Goal: Task Accomplishment & Management: Complete application form

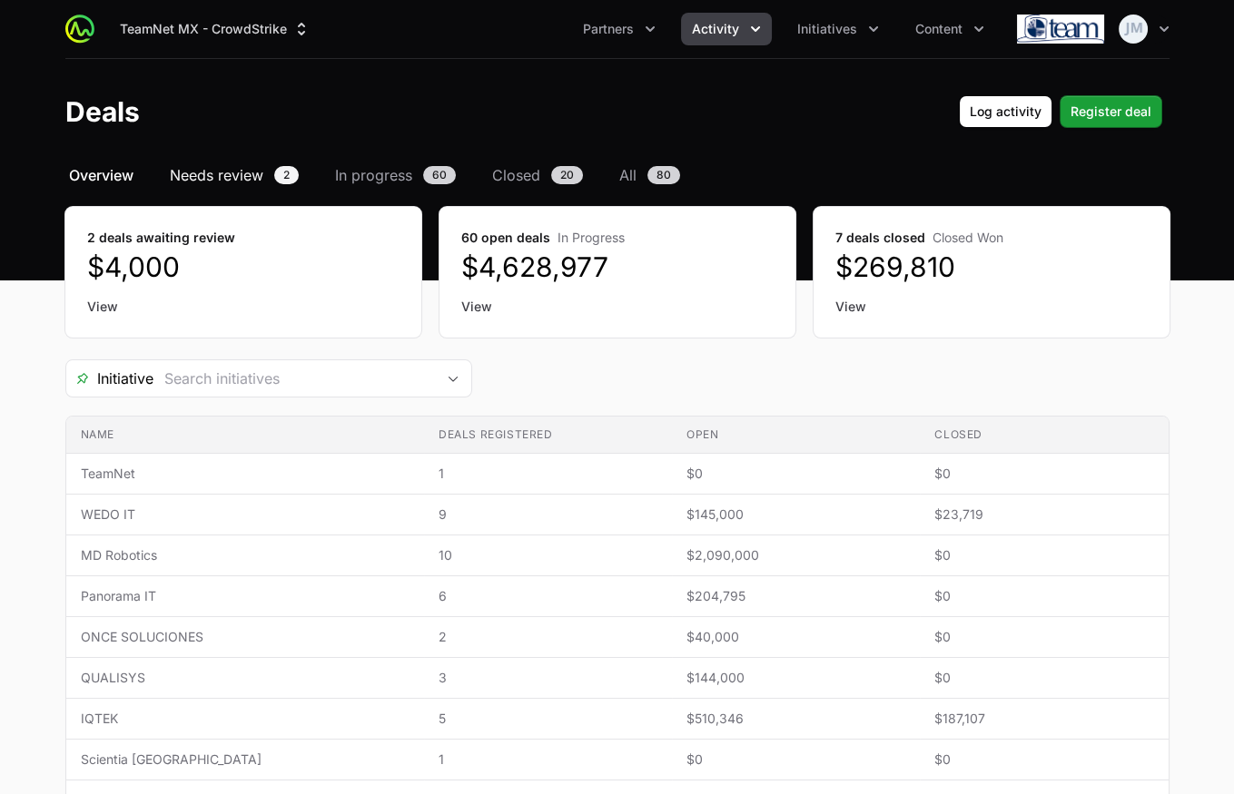
click at [227, 183] on span "Needs review" at bounding box center [216, 175] width 93 height 22
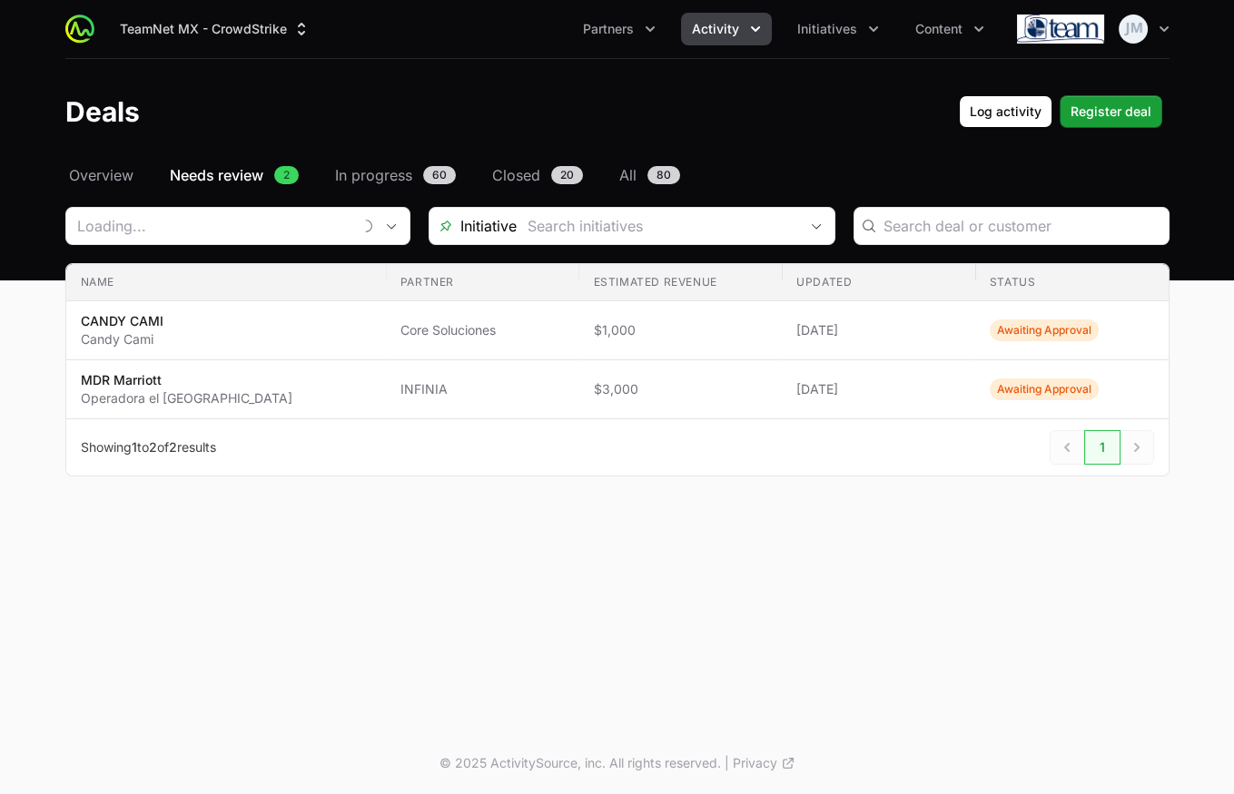
click at [113, 188] on div "Select a tab Overview Needs review In progress Closed All Overview Needs review…" at bounding box center [617, 342] width 1162 height 356
click at [86, 182] on span "Overview" at bounding box center [101, 175] width 64 height 22
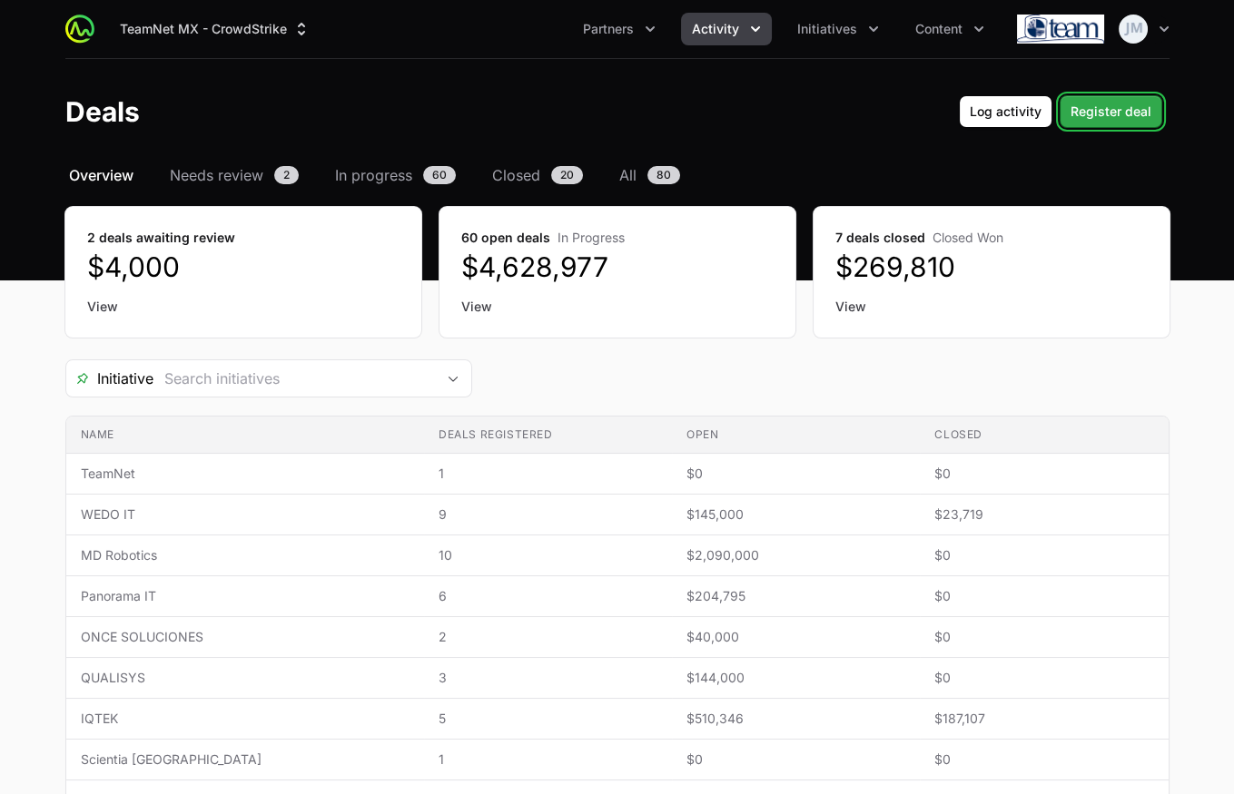
click at [1109, 119] on span "Register deal" at bounding box center [1110, 112] width 81 height 22
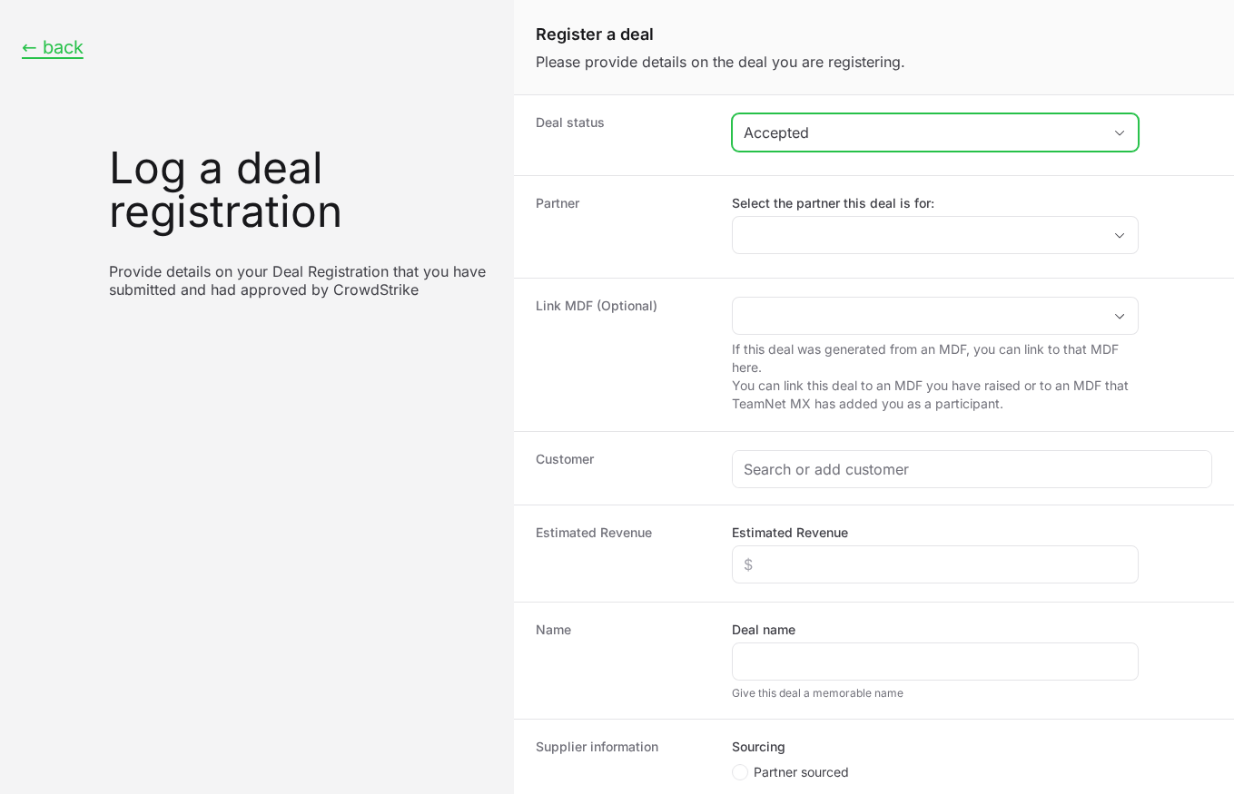
click at [912, 126] on div "Accepted" at bounding box center [922, 133] width 358 height 22
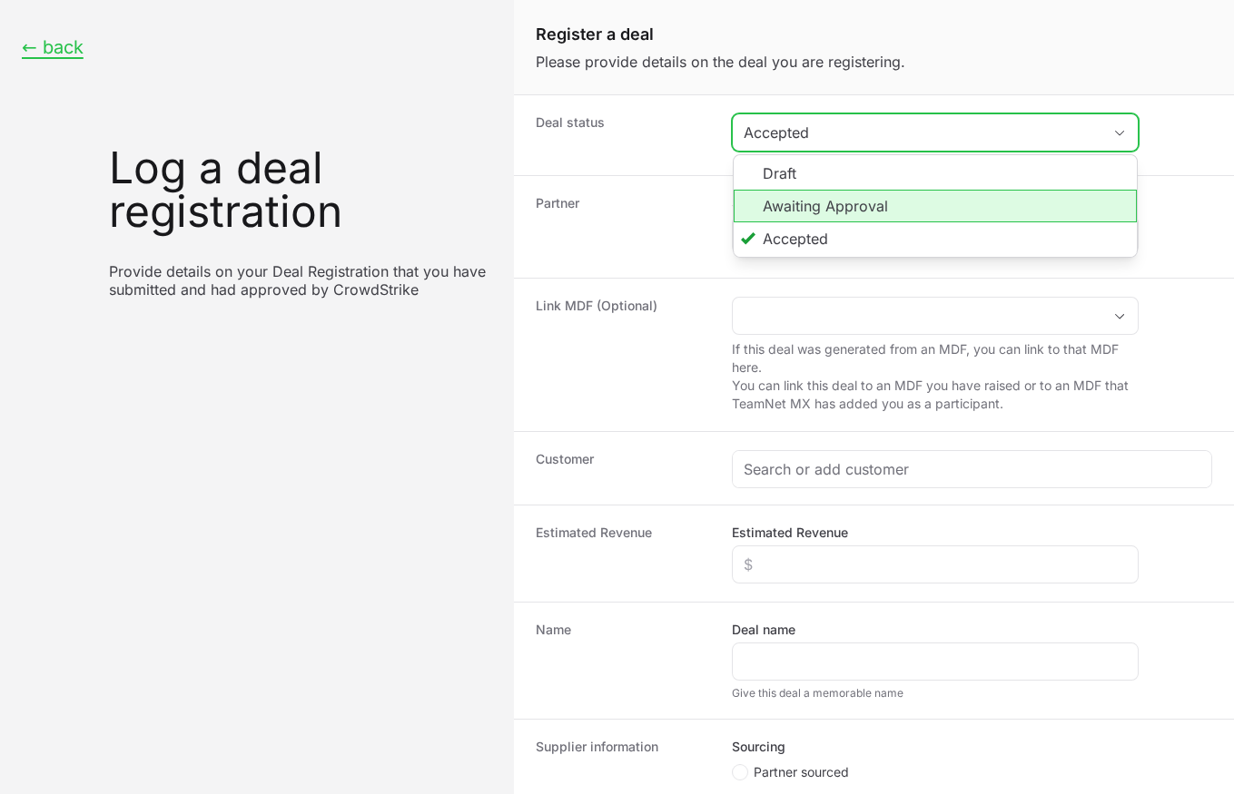
click at [843, 199] on li "Awaiting Approval" at bounding box center [934, 206] width 403 height 33
click at [788, 210] on li "Awaiting Approval" at bounding box center [934, 206] width 403 height 33
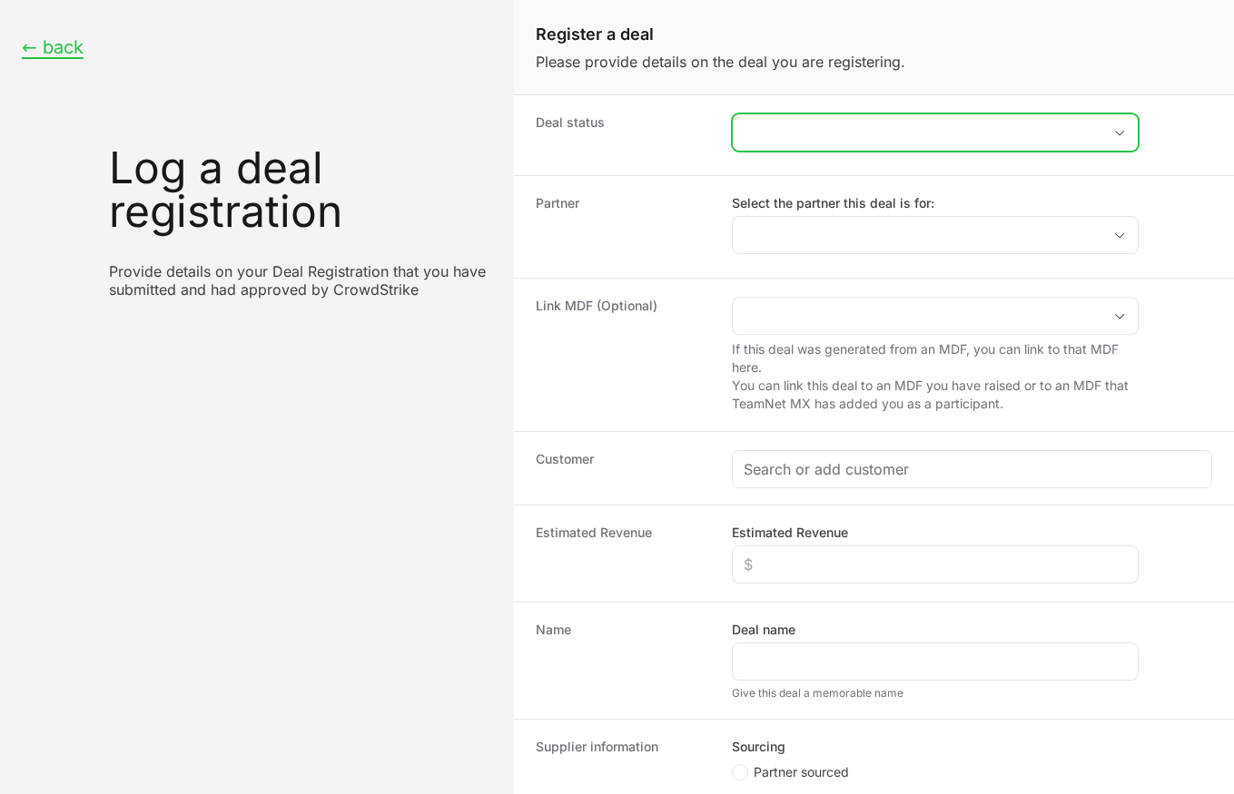
click at [782, 143] on button "placeholder" at bounding box center [934, 132] width 405 height 36
click at [784, 133] on button "placeholder" at bounding box center [934, 132] width 405 height 36
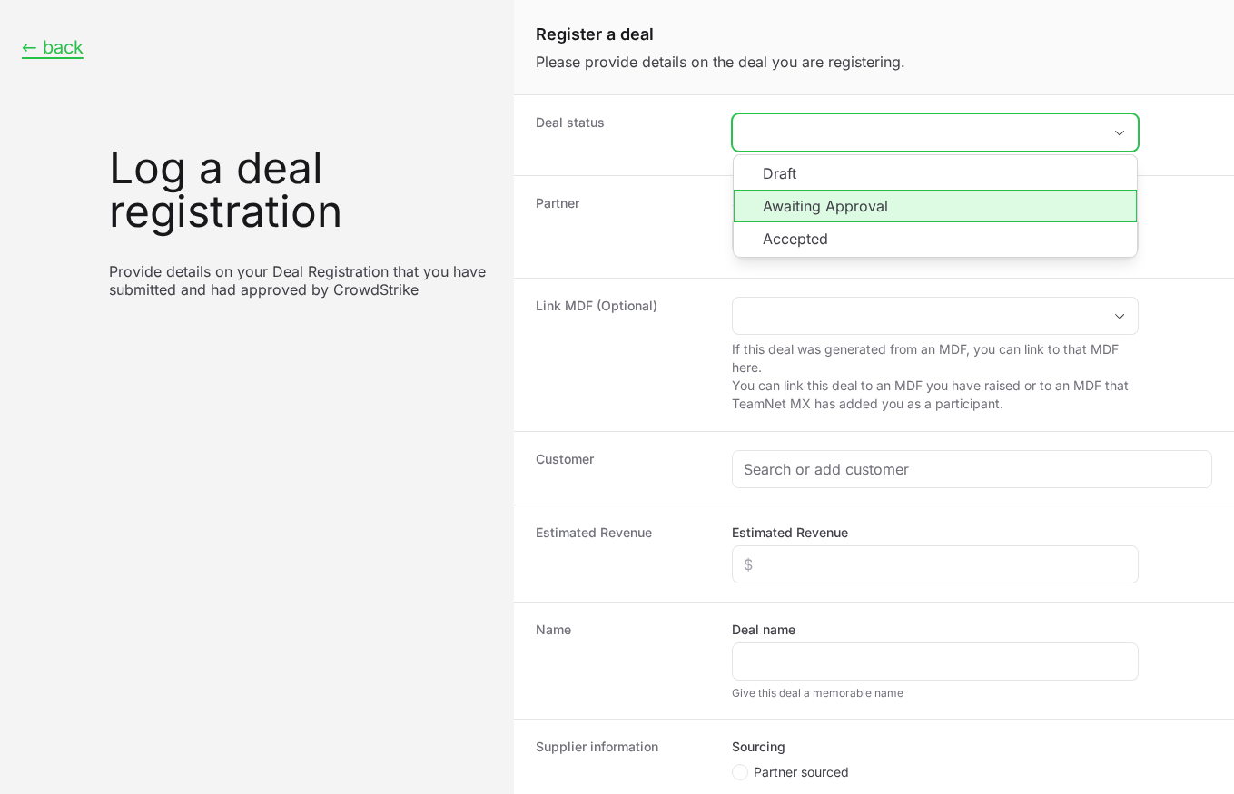
click at [841, 208] on li "Awaiting Approval" at bounding box center [934, 206] width 403 height 33
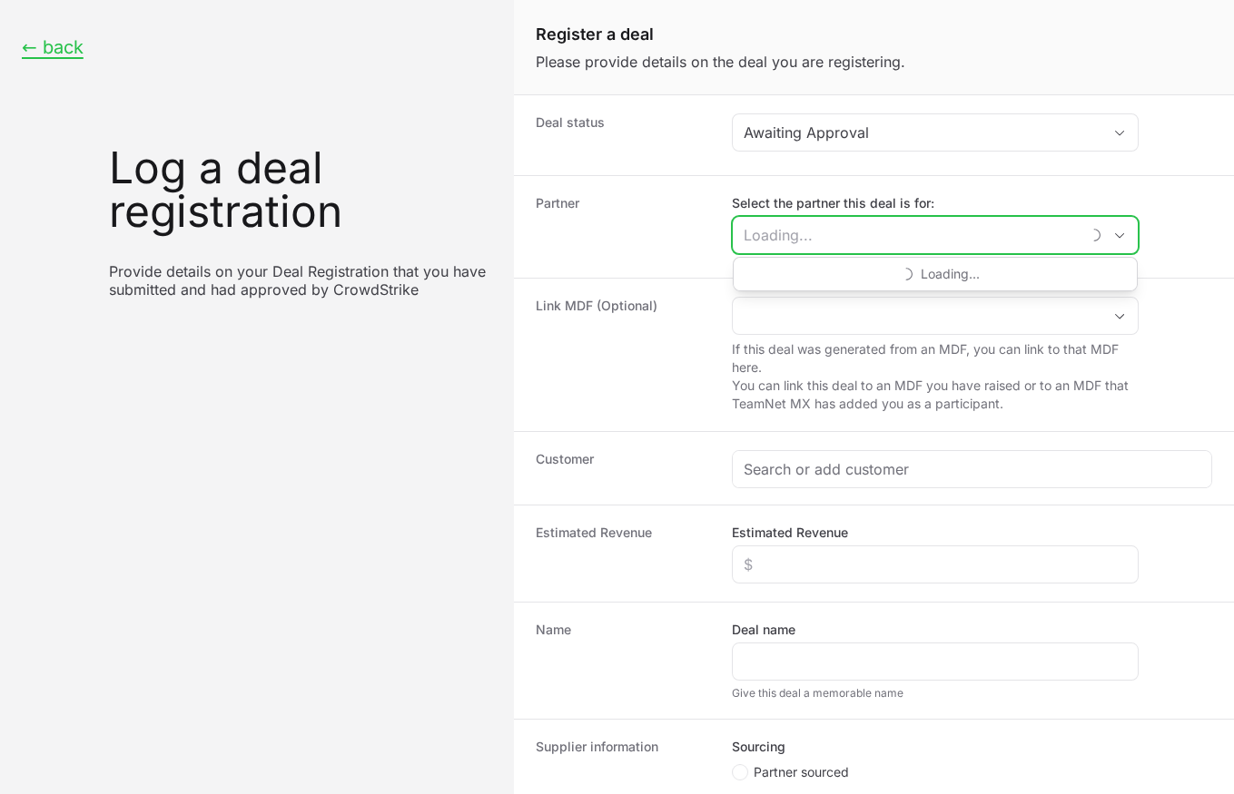
click at [799, 223] on input "Select the partner this deal is for:" at bounding box center [905, 235] width 347 height 36
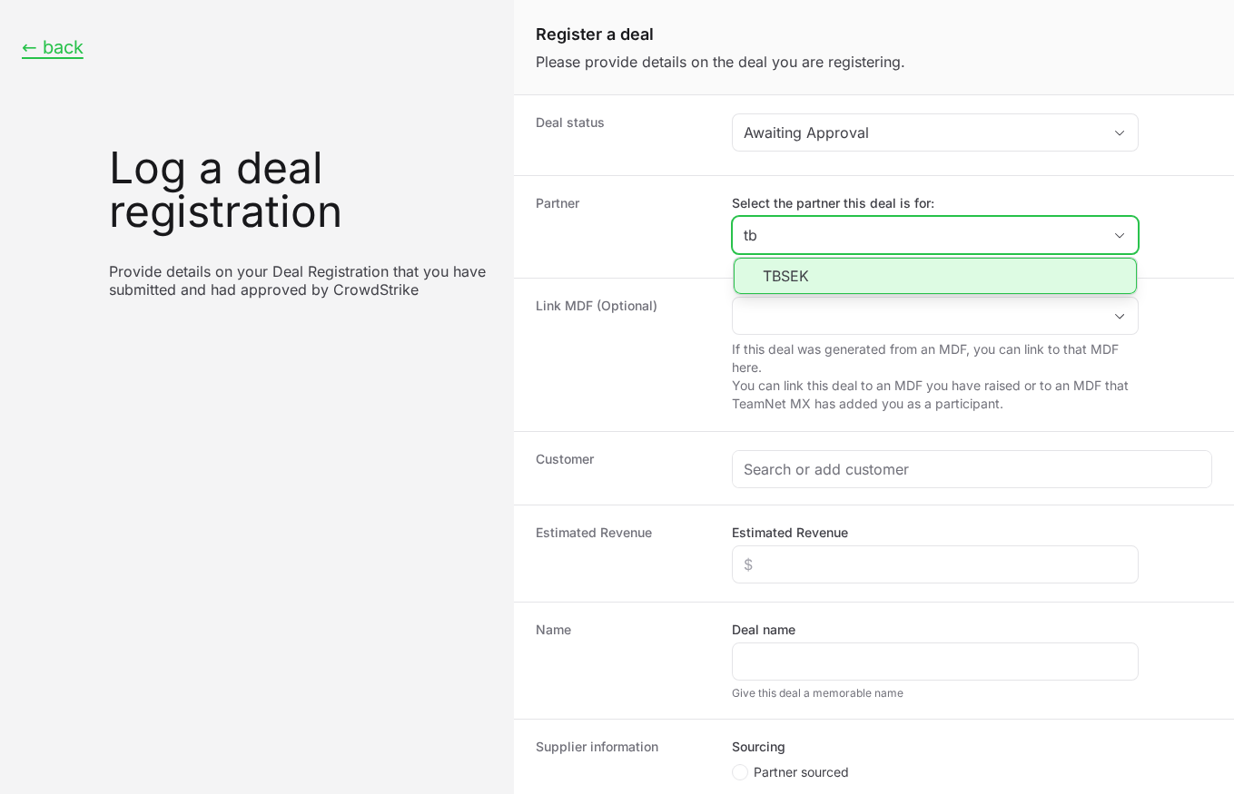
click at [830, 276] on li "TBSEK" at bounding box center [934, 276] width 403 height 36
type input "TBSEK"
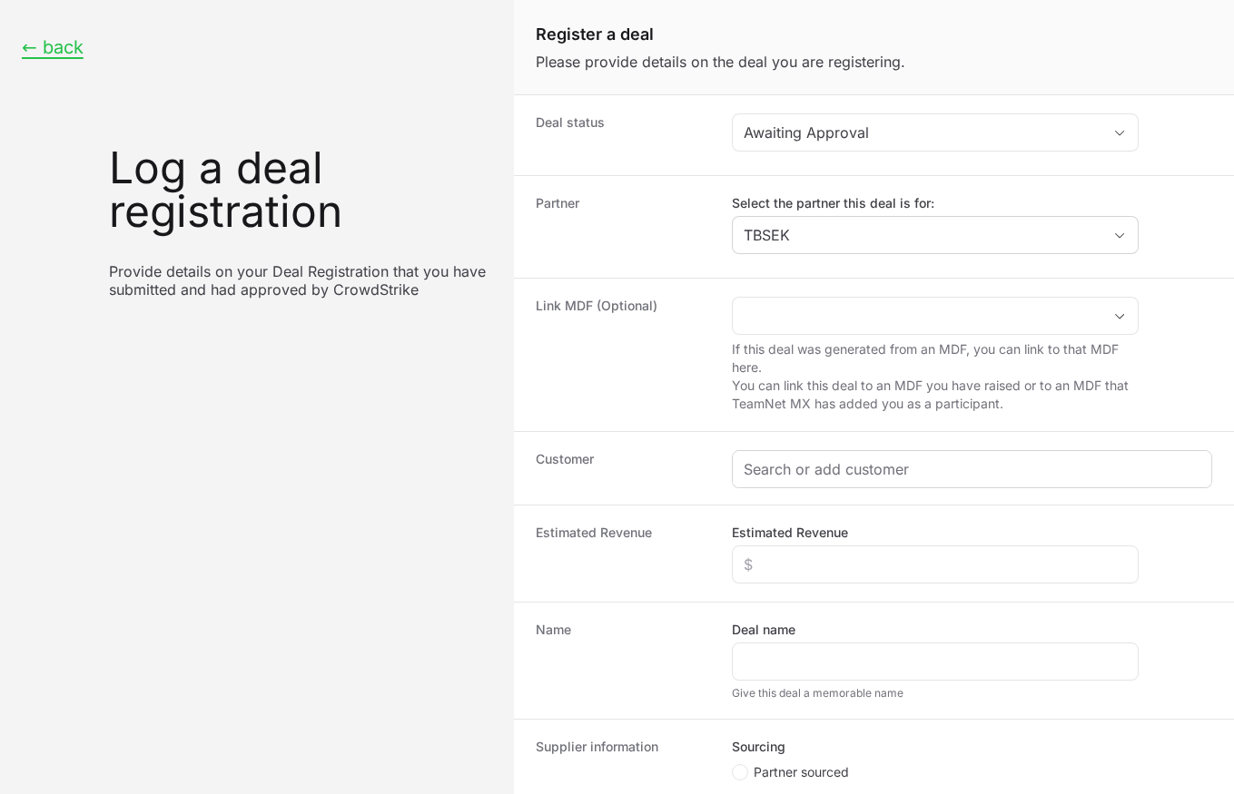
click at [792, 477] on div "Create activity form" at bounding box center [971, 469] width 478 height 36
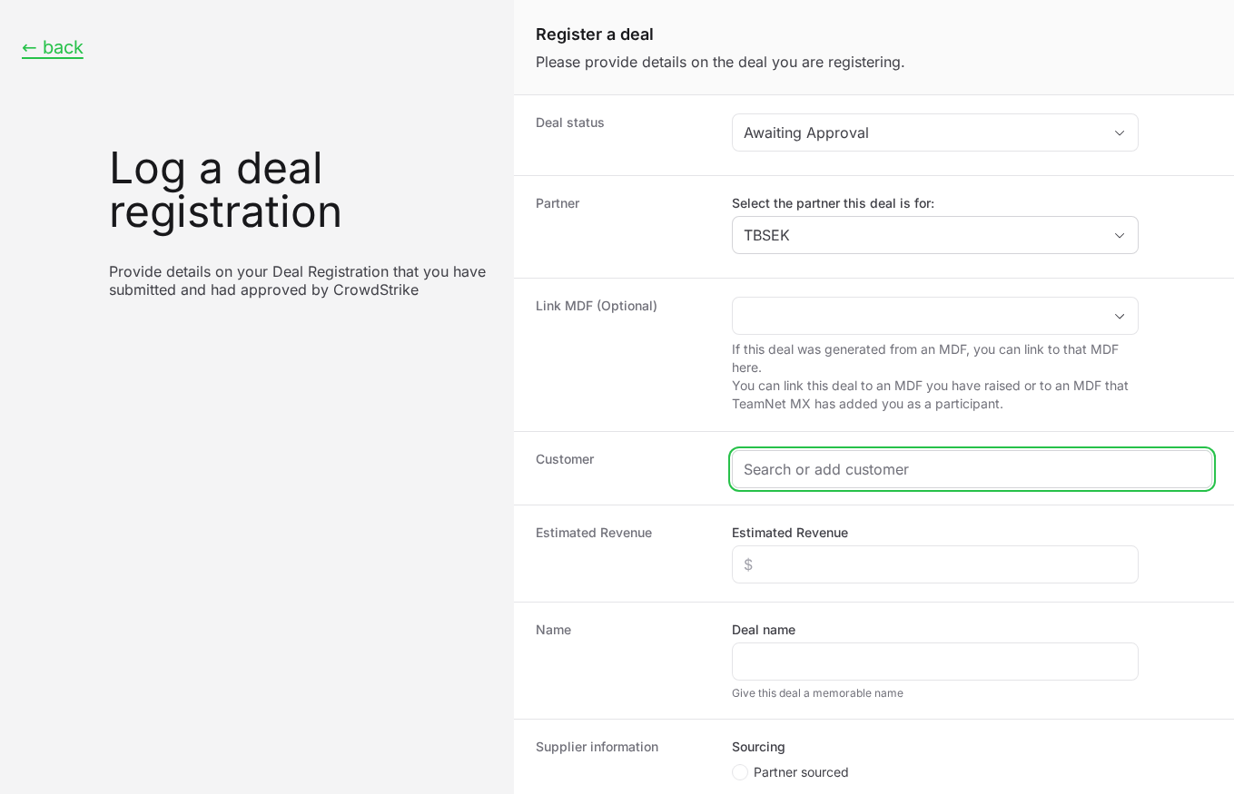
click at [804, 458] on input "Create activity form" at bounding box center [971, 469] width 457 height 22
paste input "[URL][DOMAIN_NAME]"
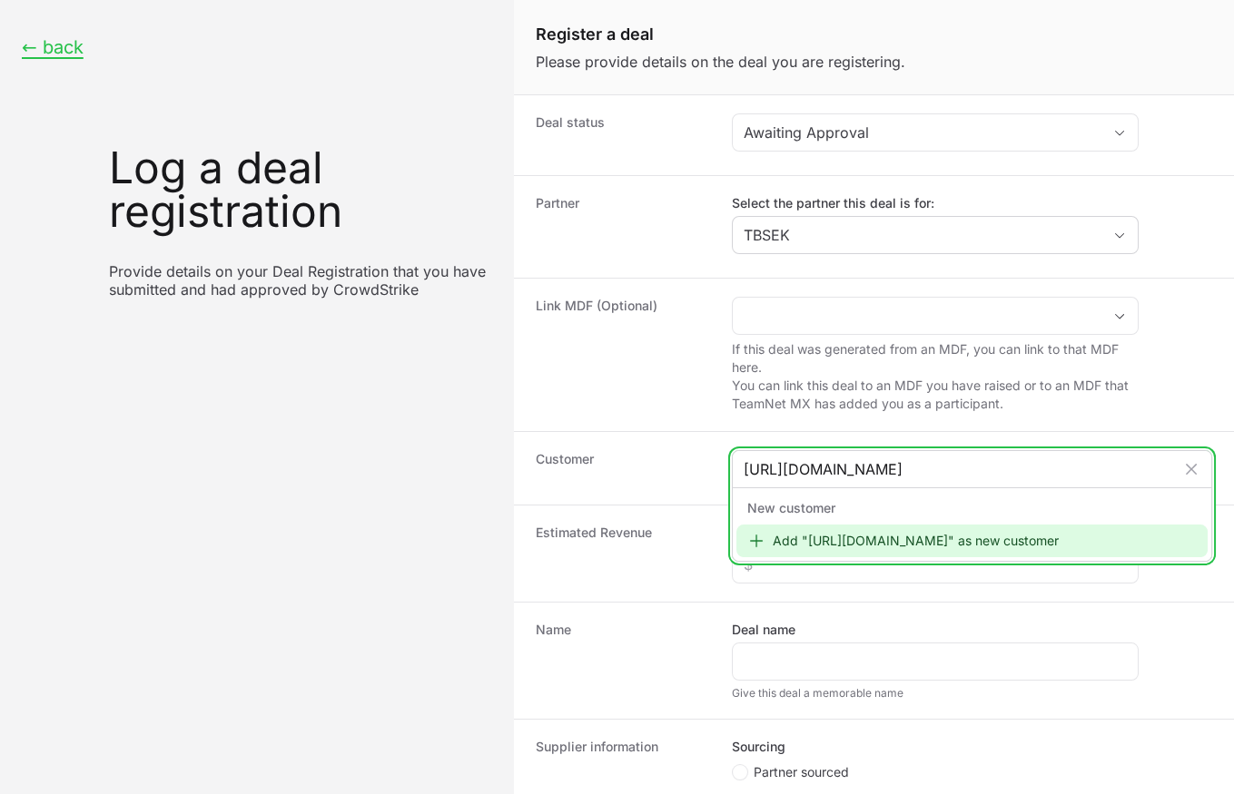
type input "[URL][DOMAIN_NAME]"
click at [859, 529] on div "Add "[URL][DOMAIN_NAME]" as new customer" at bounding box center [971, 541] width 471 height 33
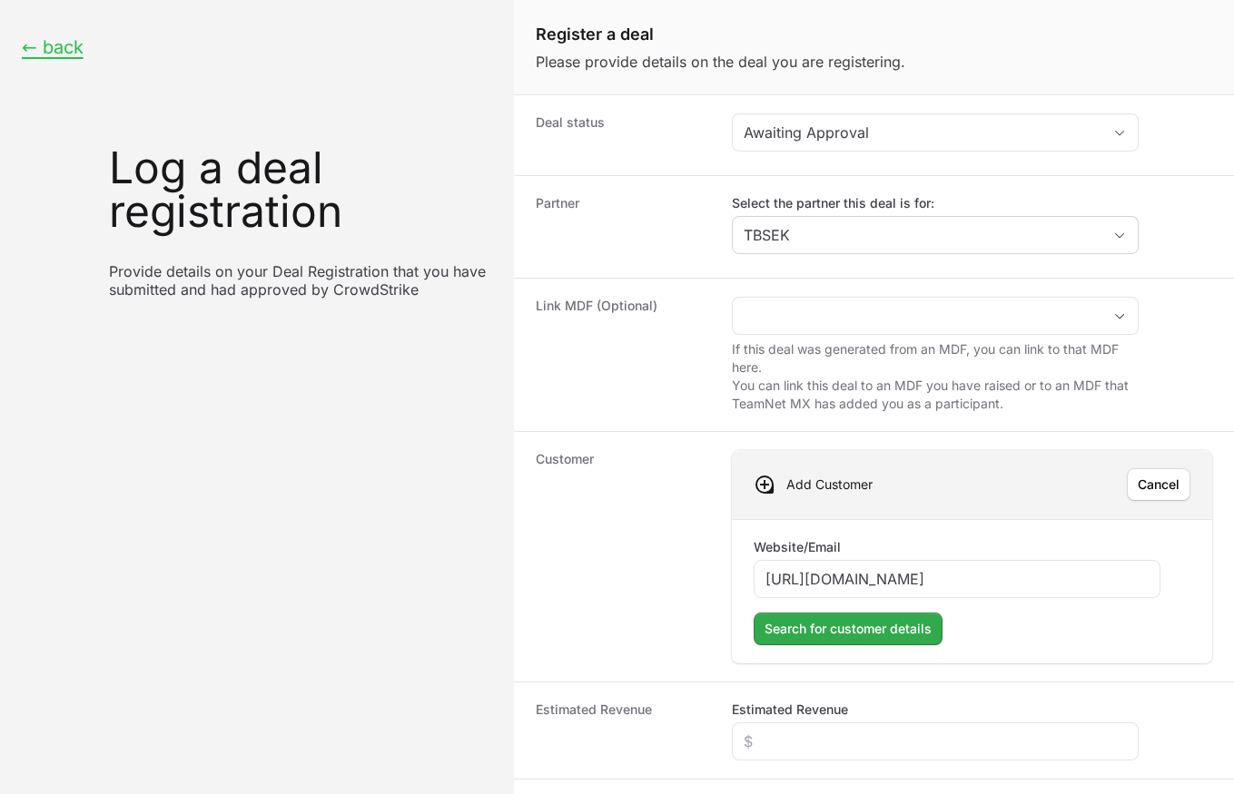
type input "[URL][DOMAIN_NAME]"
click at [870, 627] on span "Search for customer details" at bounding box center [847, 629] width 167 height 22
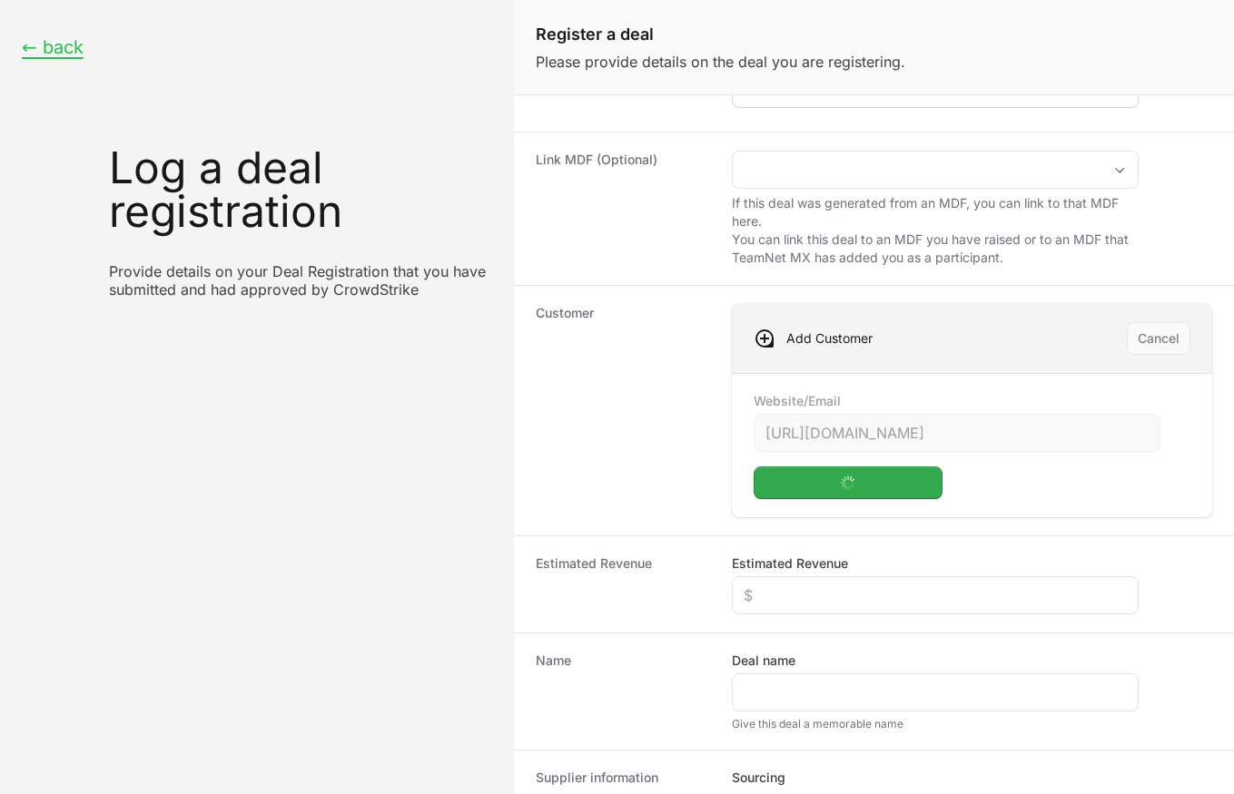
scroll to position [168, 0]
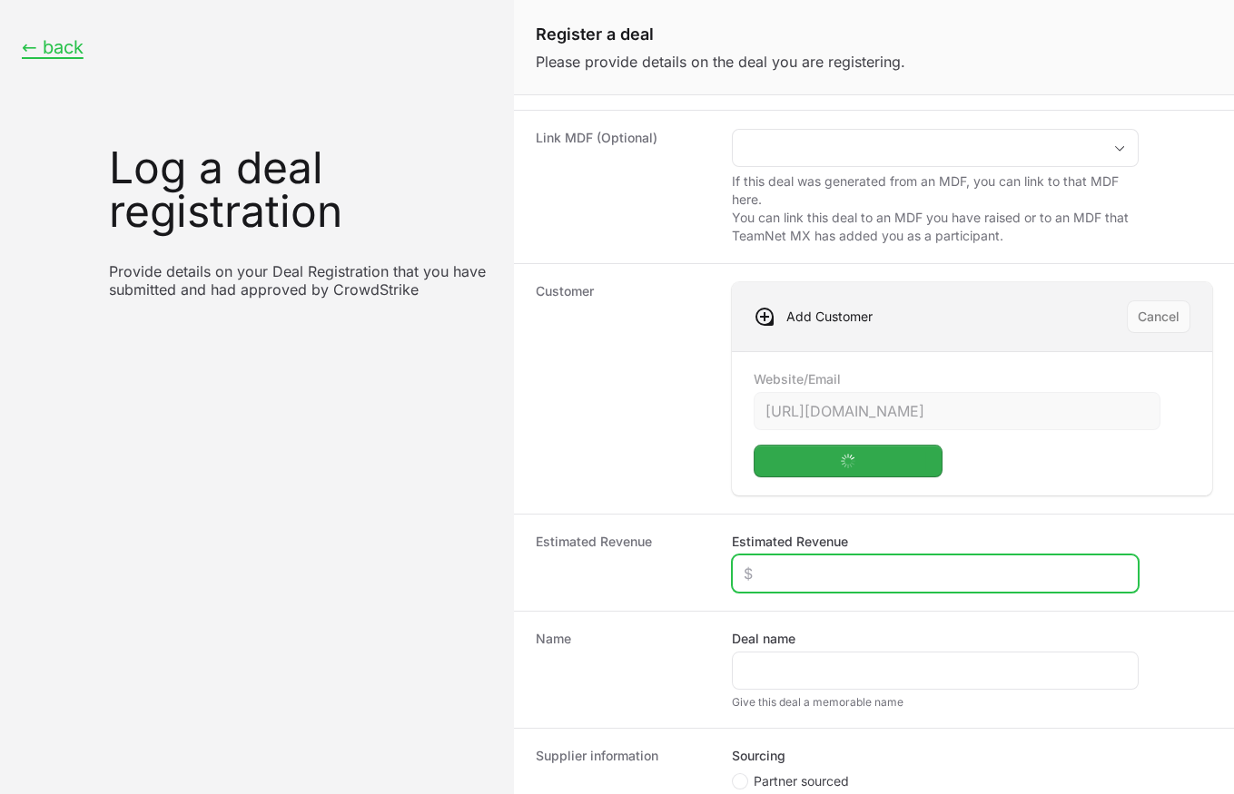
click at [817, 568] on input "Estimated Revenue" at bounding box center [934, 574] width 383 height 22
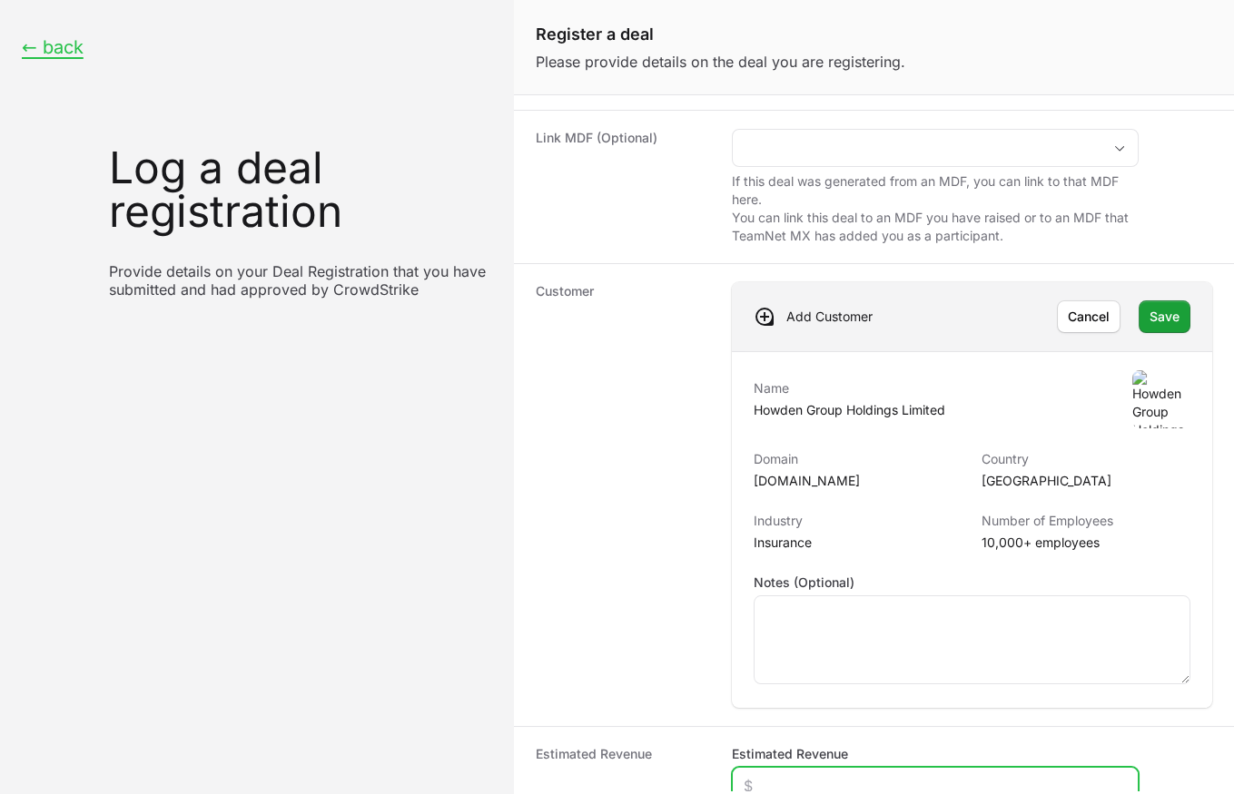
scroll to position [241, 0]
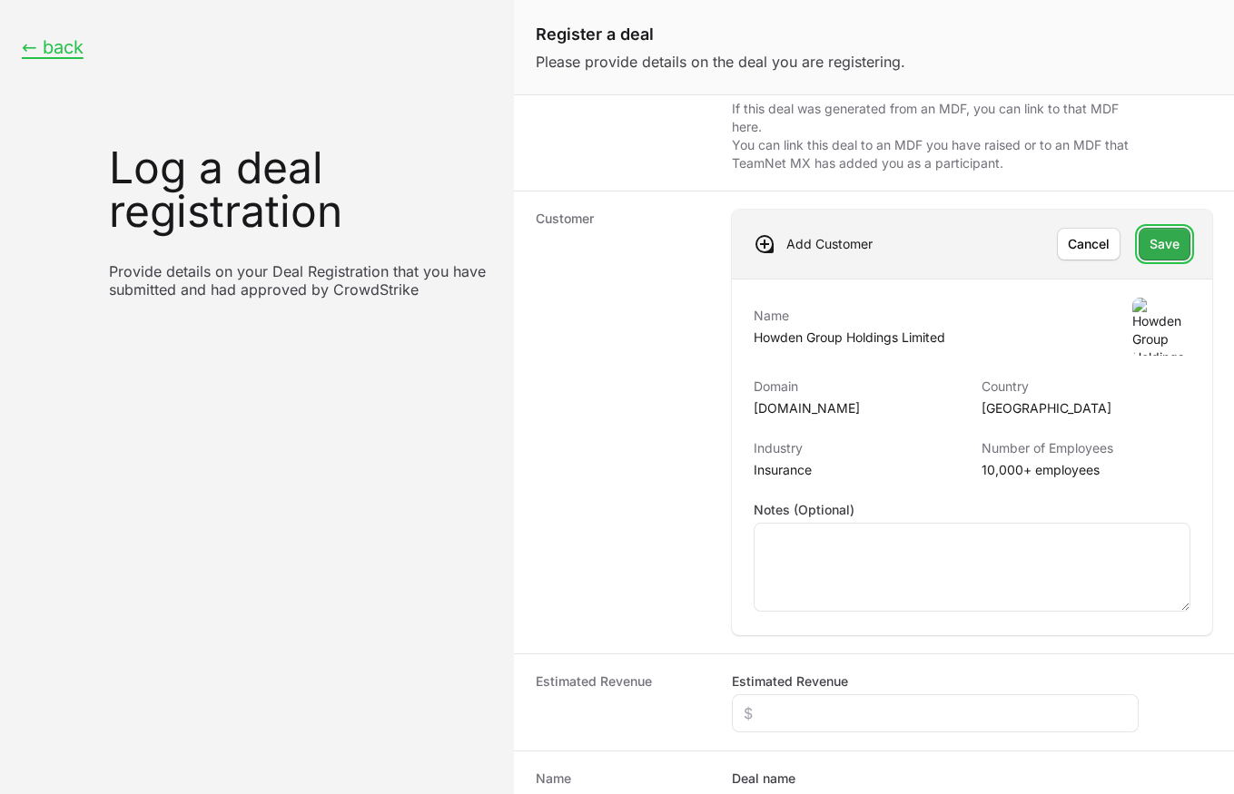
click at [1152, 238] on span "Save" at bounding box center [1164, 244] width 30 height 22
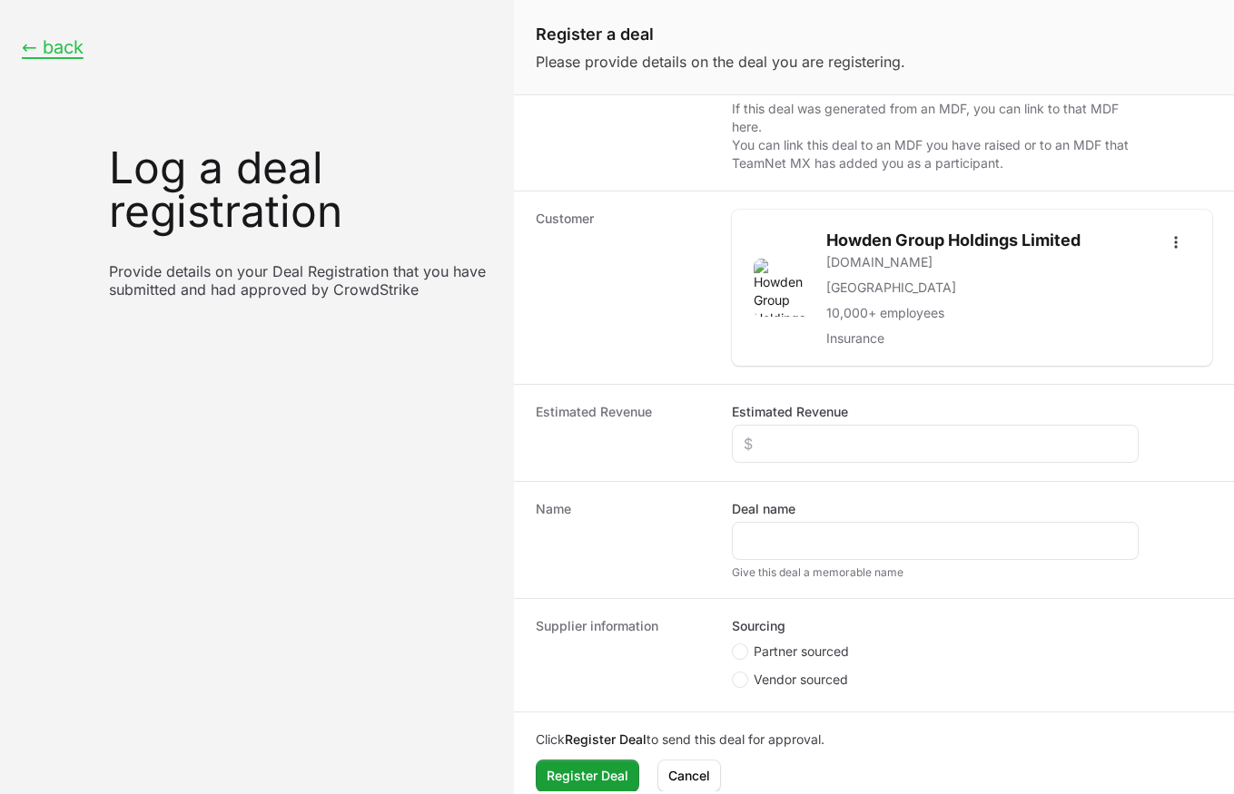
scroll to position [251, 0]
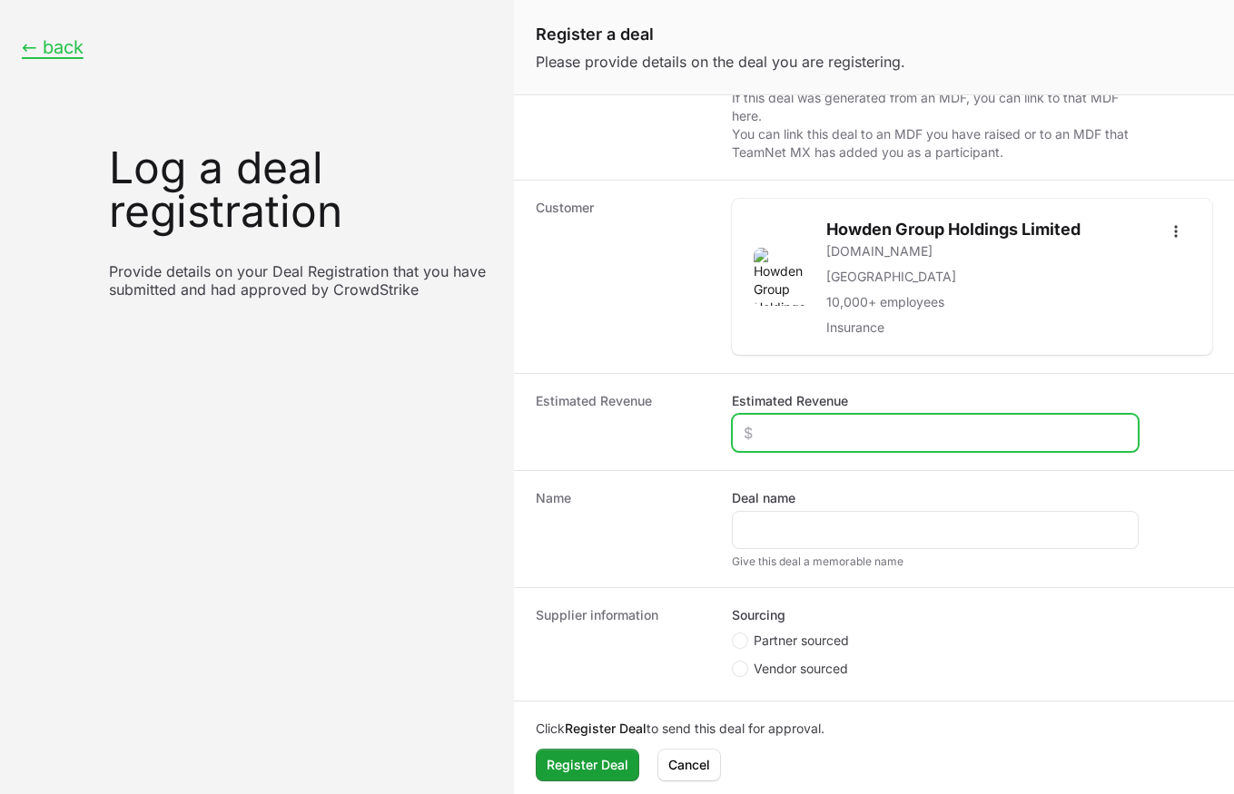
click at [818, 423] on input "Estimated Revenue" at bounding box center [934, 433] width 383 height 22
paste input "$14,118"
type input "$14,118"
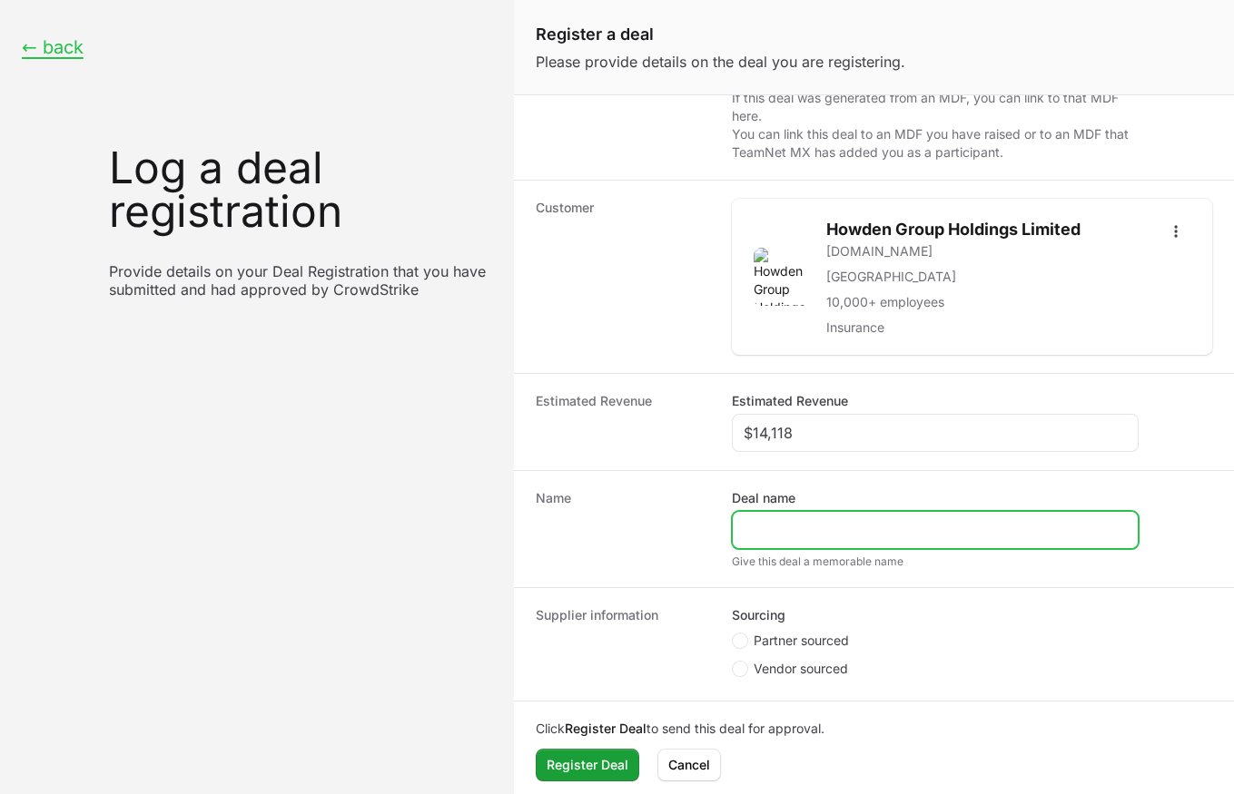
click at [775, 526] on input "Deal name" at bounding box center [934, 530] width 383 height 22
paste input "Howden- tbsek ! Falcon Next-Gen SIEM"
type input "Howden- tbsek ! Falcon Next-Gen SIEM"
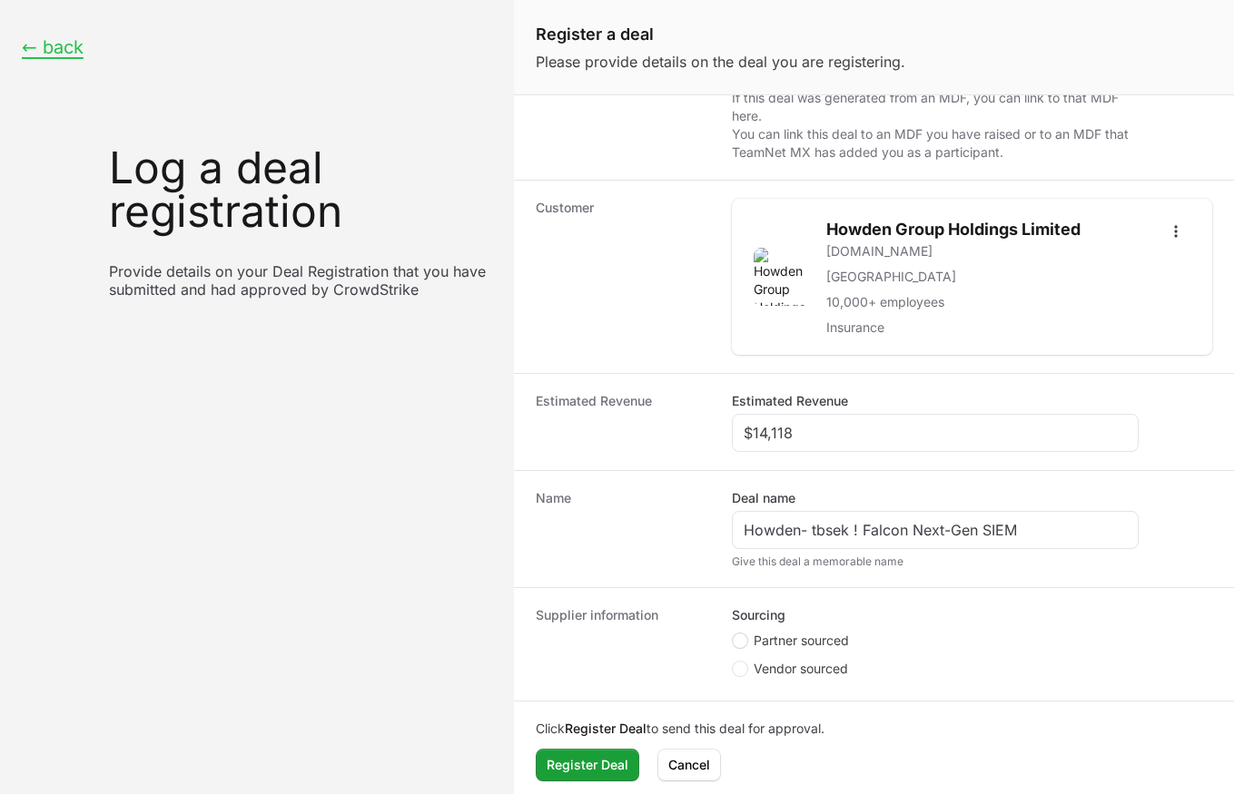
click at [739, 637] on circle "Create activity form" at bounding box center [739, 640] width 7 height 7
radio input "true"
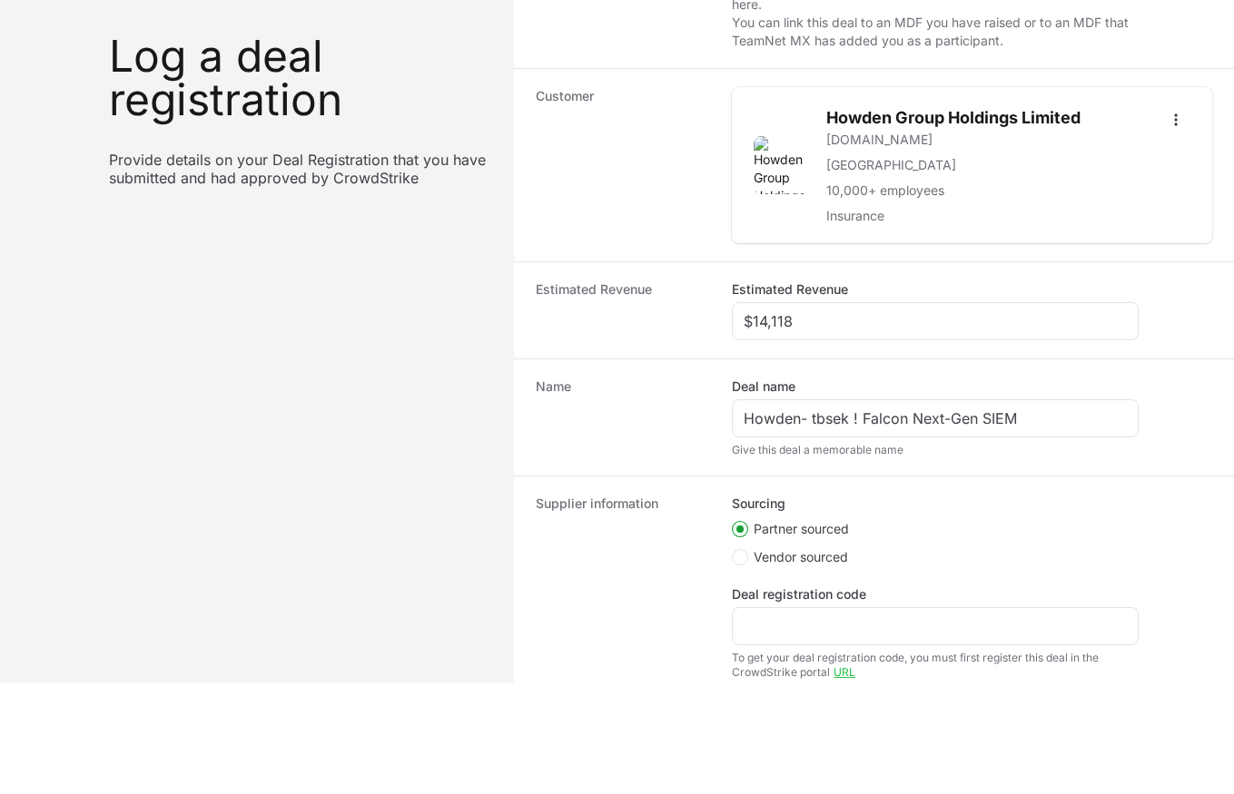
scroll to position [296, 0]
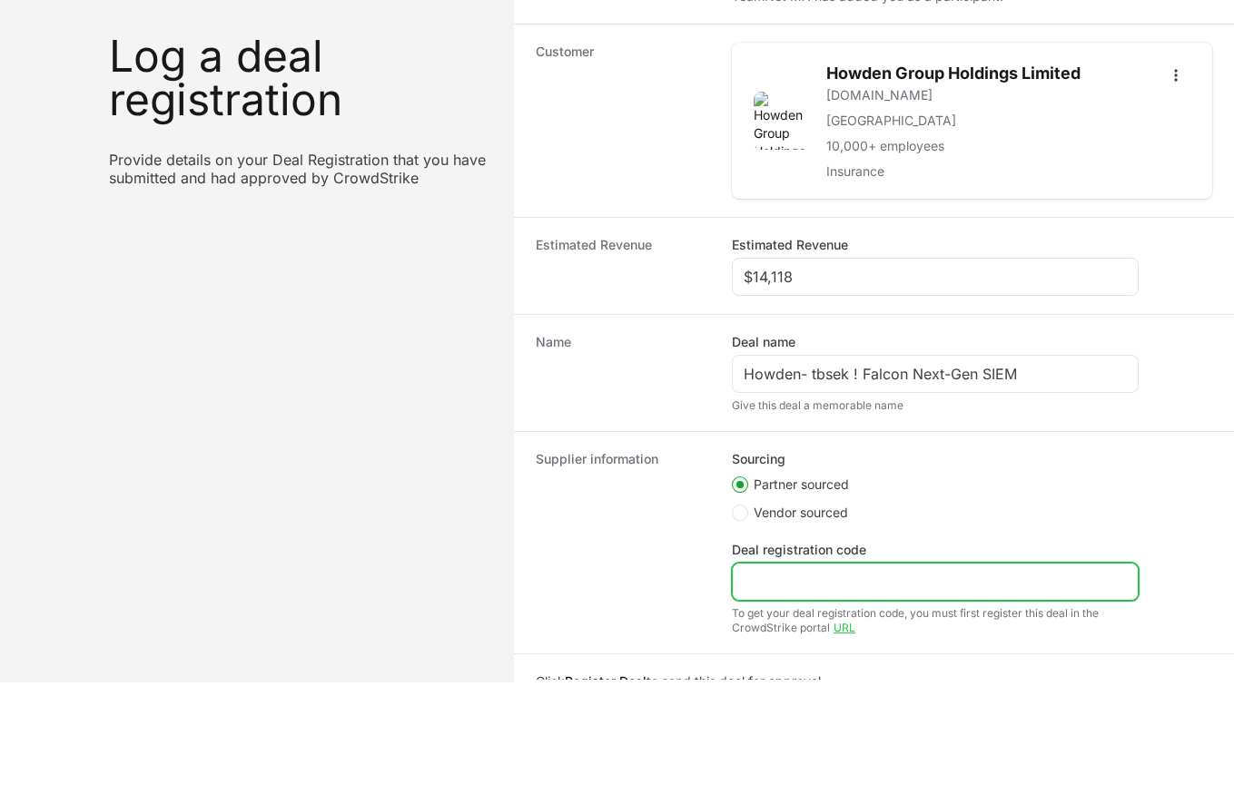
click at [779, 573] on input "Deal registration code" at bounding box center [934, 582] width 383 height 22
paste input "DR-d4699c3c"
type input "DR-d4699c3c"
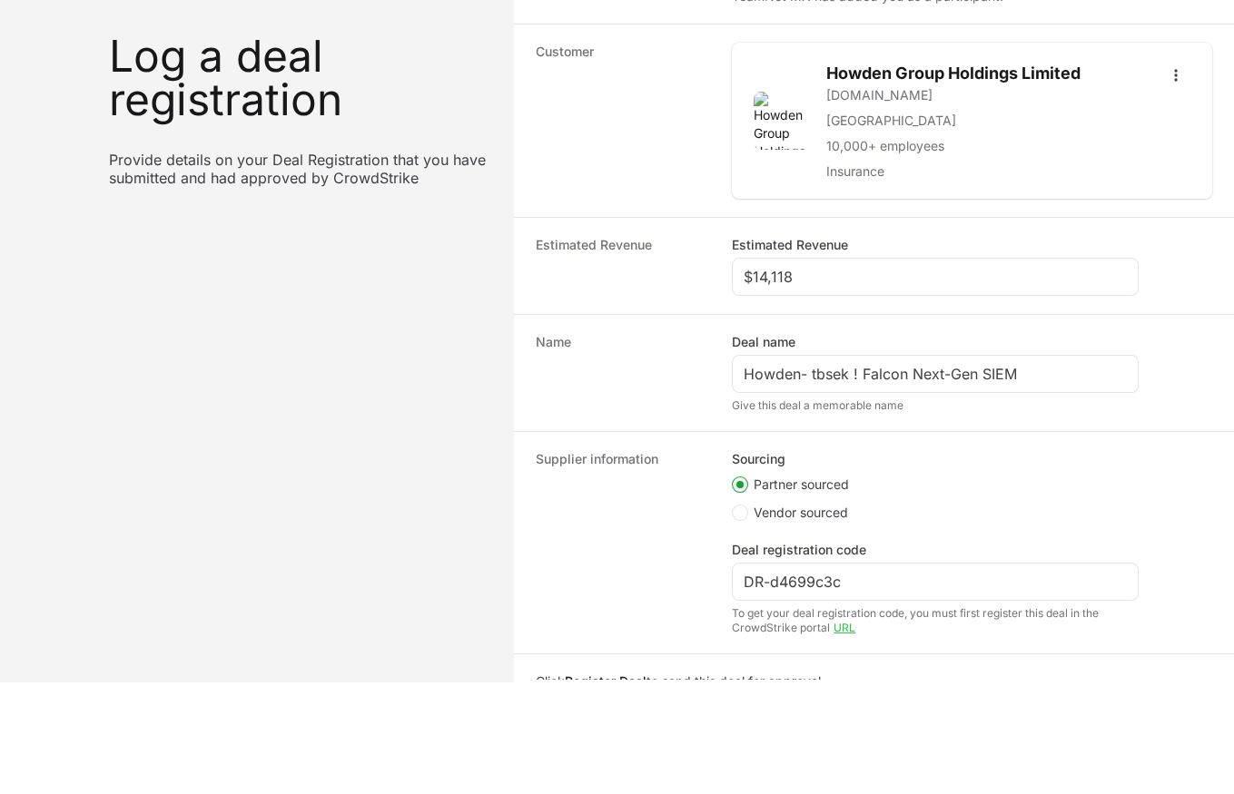
click at [666, 566] on dt "Supplier information" at bounding box center [623, 542] width 174 height 185
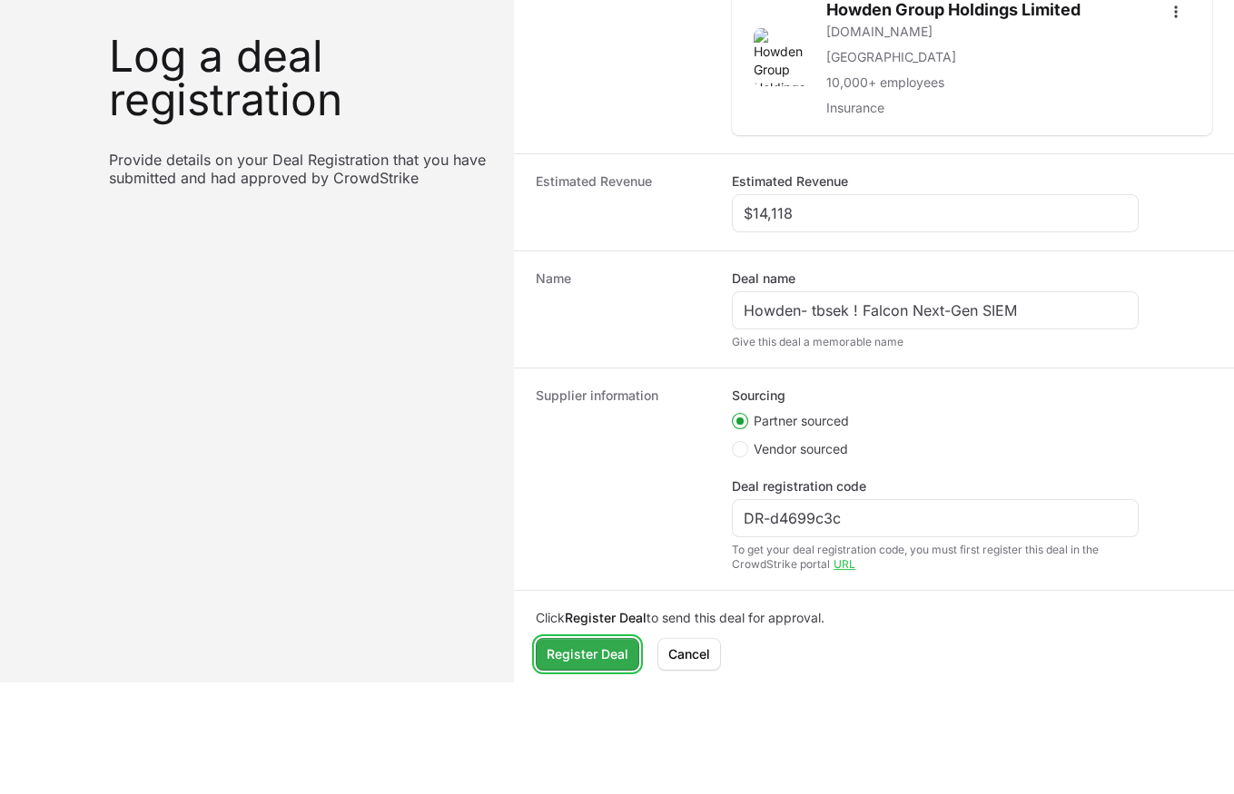
click at [590, 644] on span "Register Deal" at bounding box center [587, 655] width 82 height 22
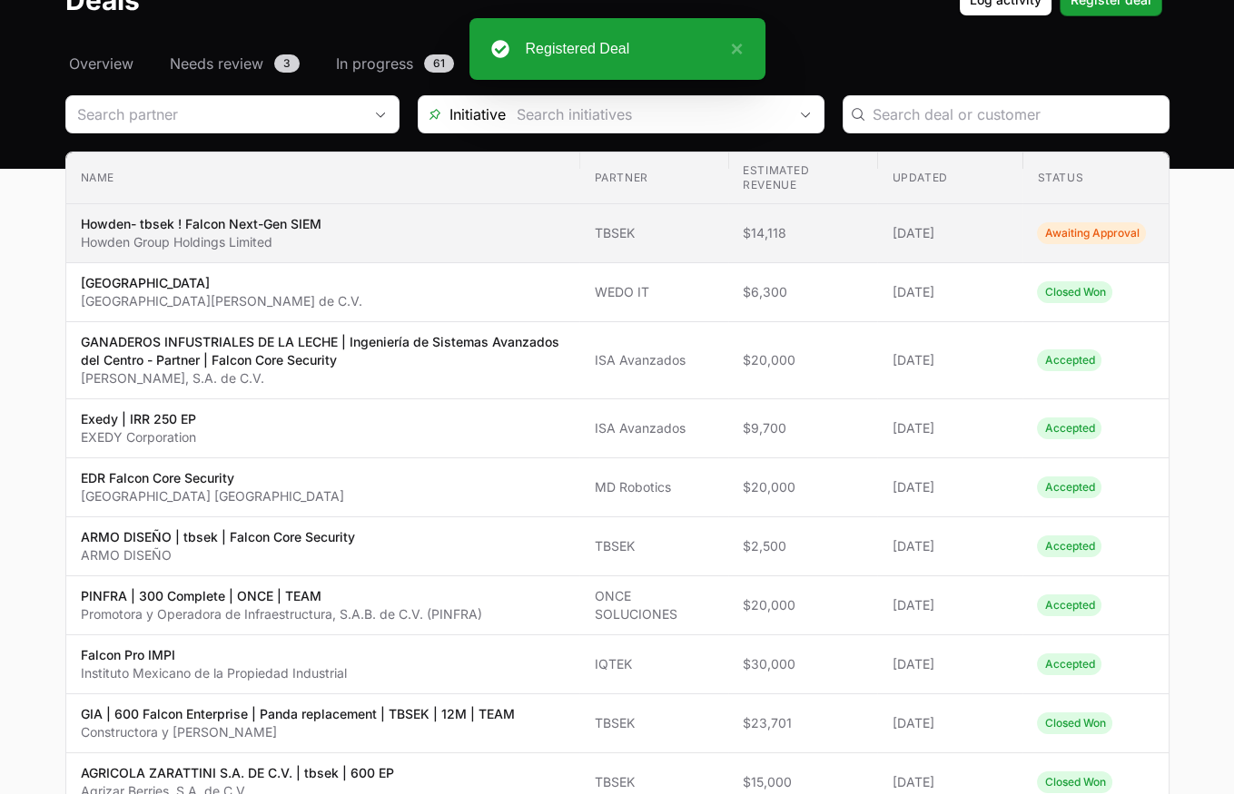
click at [742, 218] on td "Estimated revenue $14,118" at bounding box center [802, 233] width 149 height 59
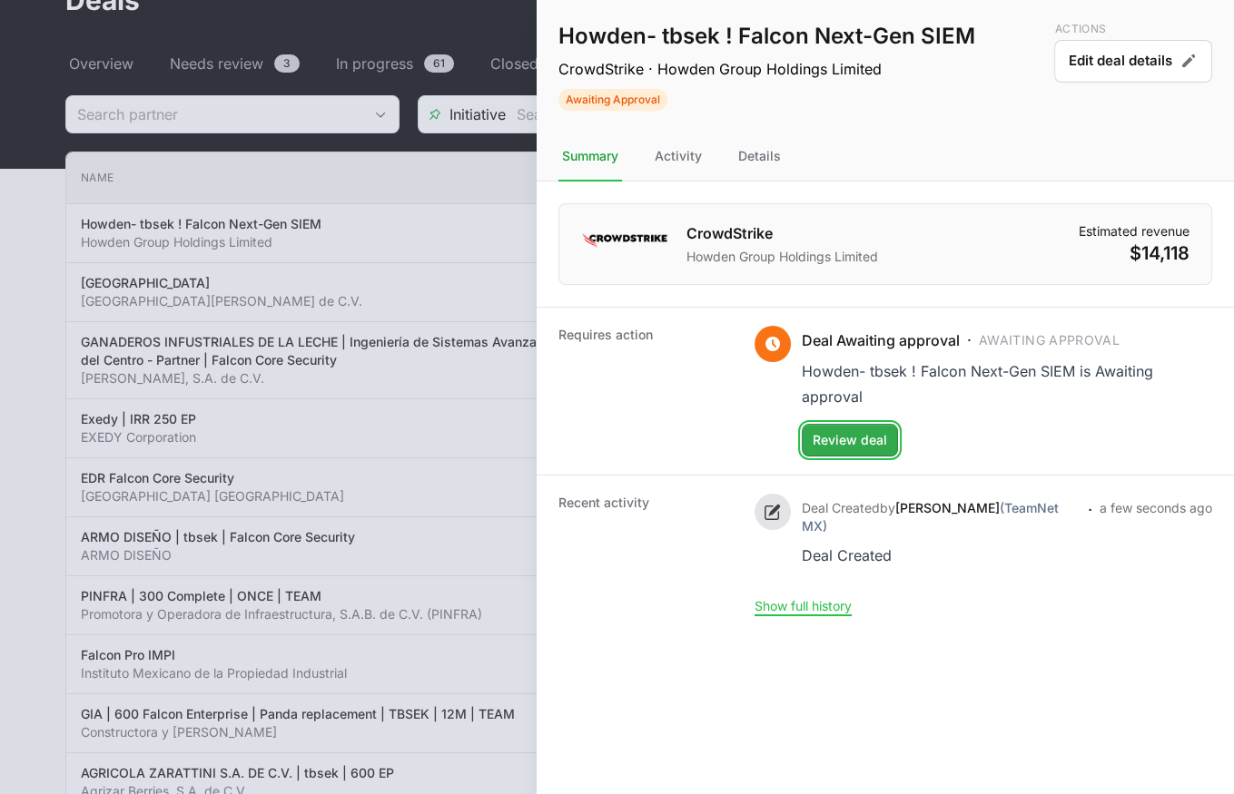
click at [850, 448] on button "Review deal Review deal" at bounding box center [849, 440] width 96 height 33
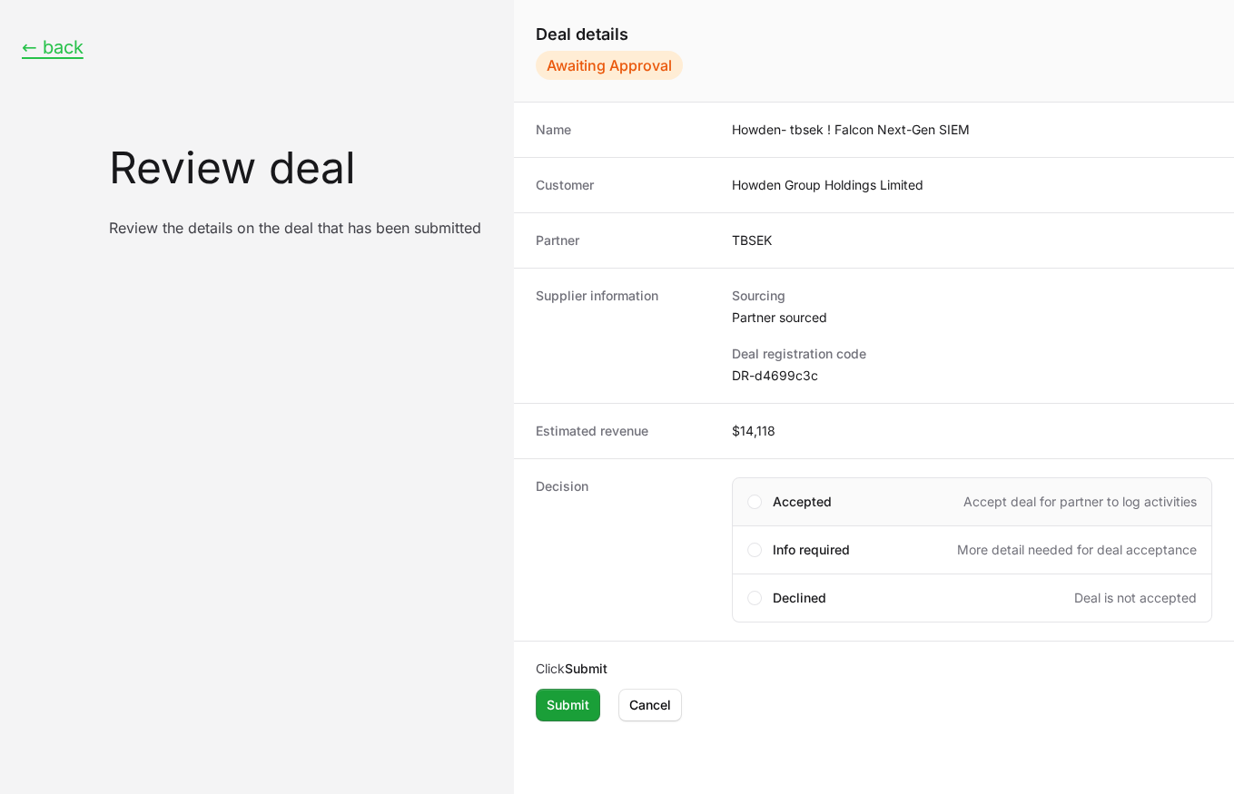
click at [780, 505] on span "Accepted" at bounding box center [801, 502] width 59 height 18
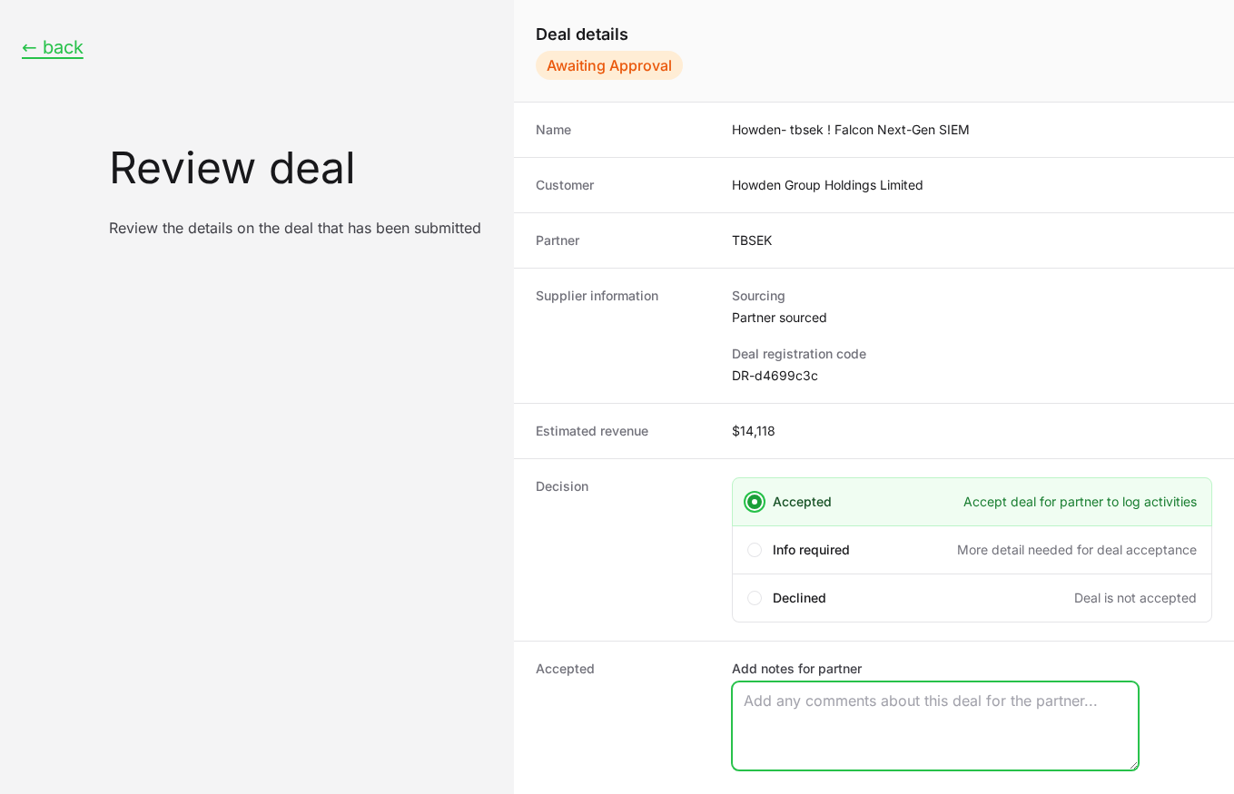
click at [799, 707] on textarea "Add notes for partner" at bounding box center [934, 726] width 405 height 87
paste textarea "Opportunity Owner [PERSON_NAME]"
click at [790, 706] on textarea "Opportunity Owner [PERSON_NAME]" at bounding box center [934, 726] width 405 height 87
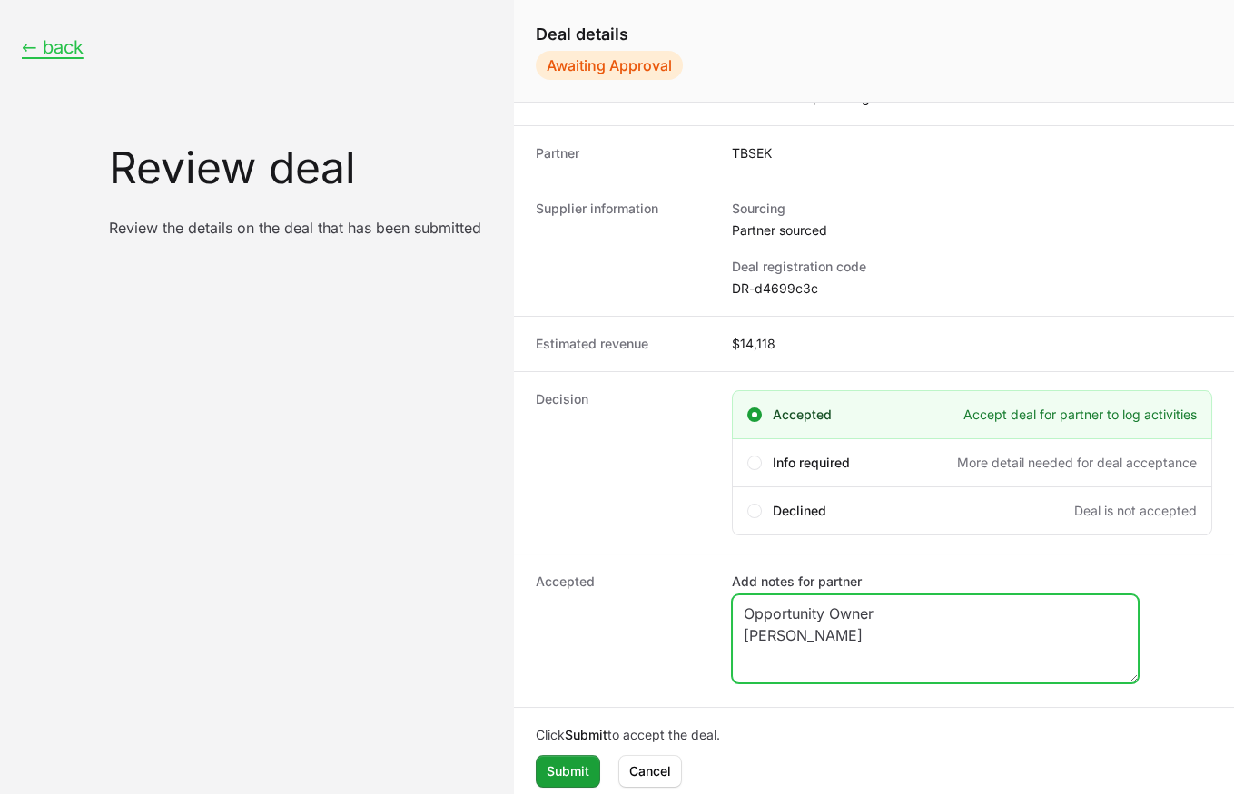
type textarea "Opportunity Owner [PERSON_NAME]"
click at [605, 595] on dt "Accepted" at bounding box center [623, 631] width 174 height 116
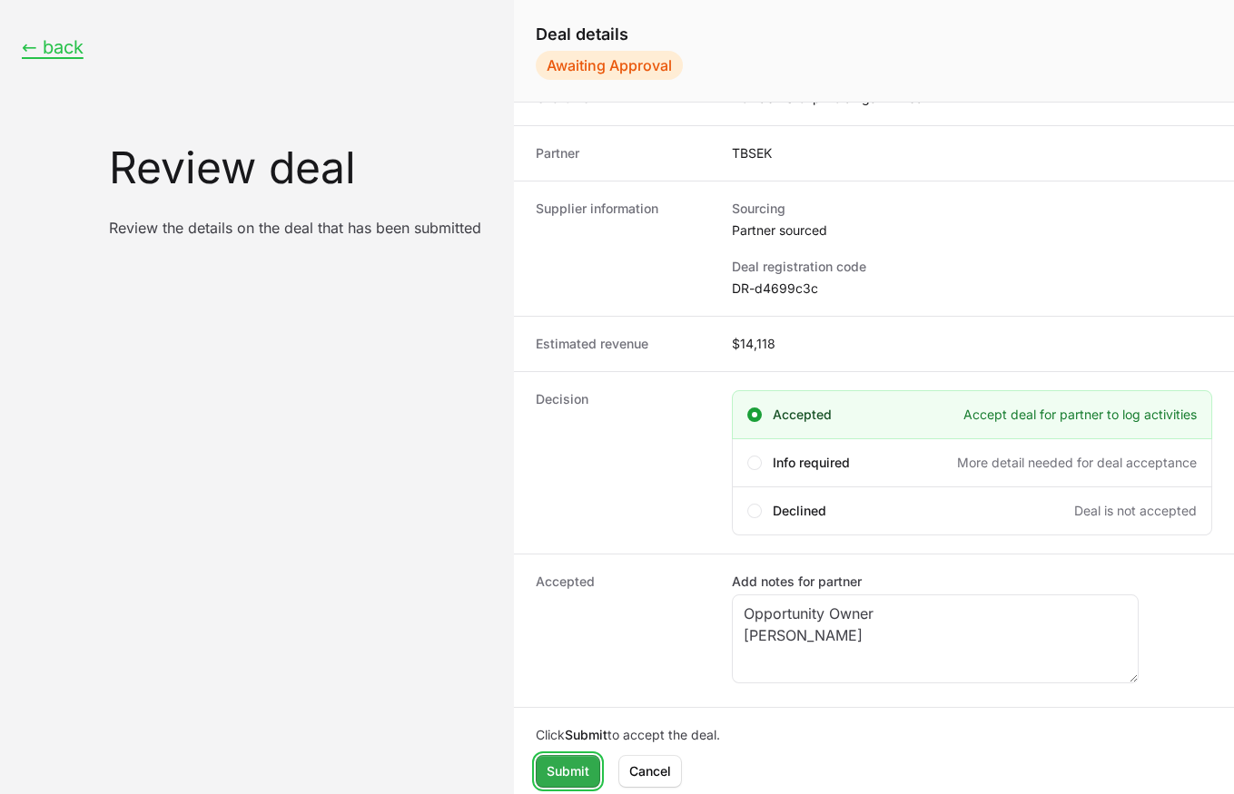
click at [559, 766] on span "Submit" at bounding box center [567, 772] width 43 height 22
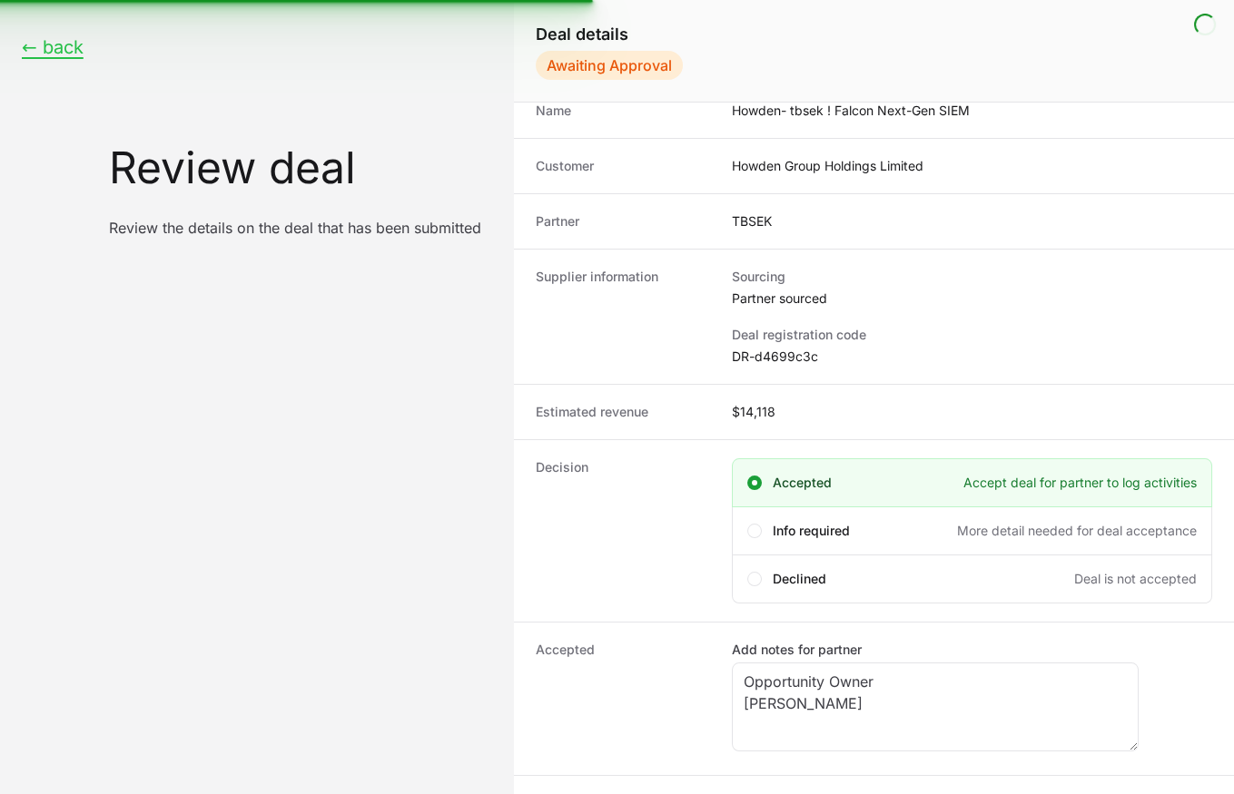
scroll to position [0, 0]
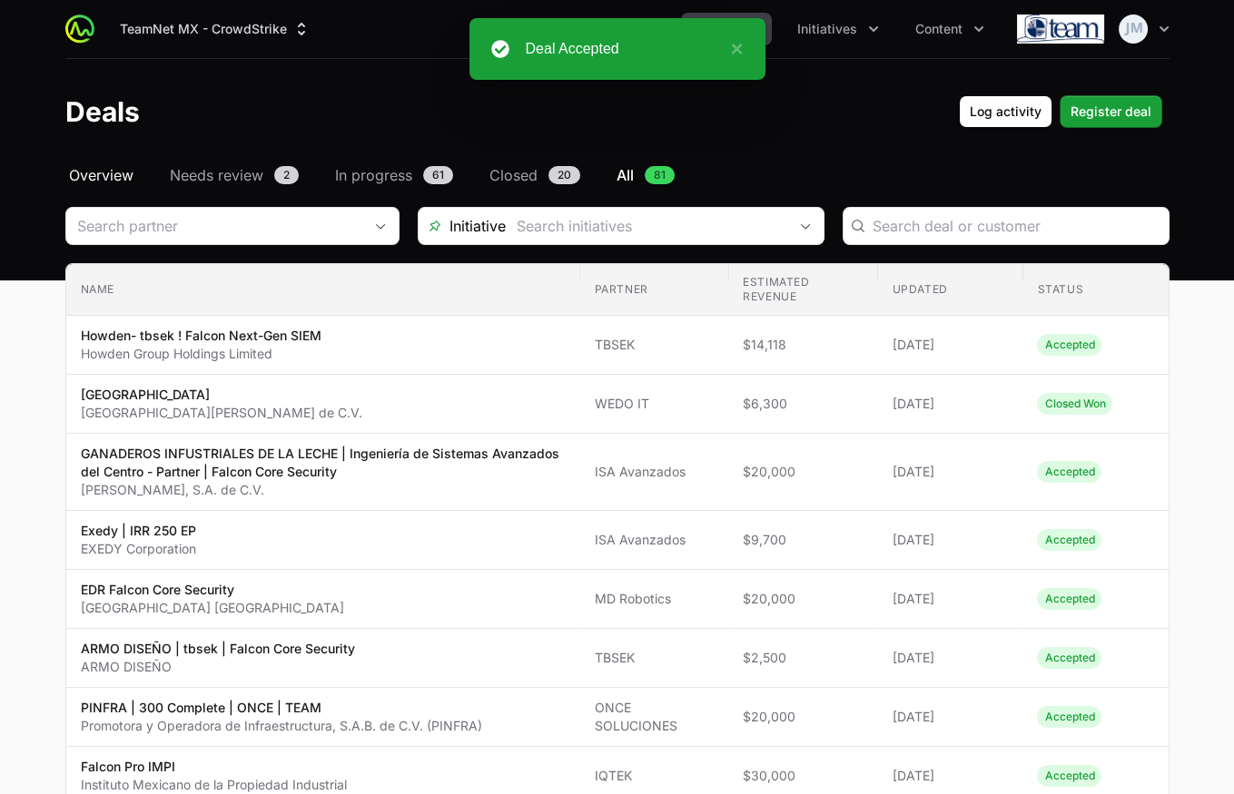
click at [115, 182] on span "Overview" at bounding box center [101, 175] width 64 height 22
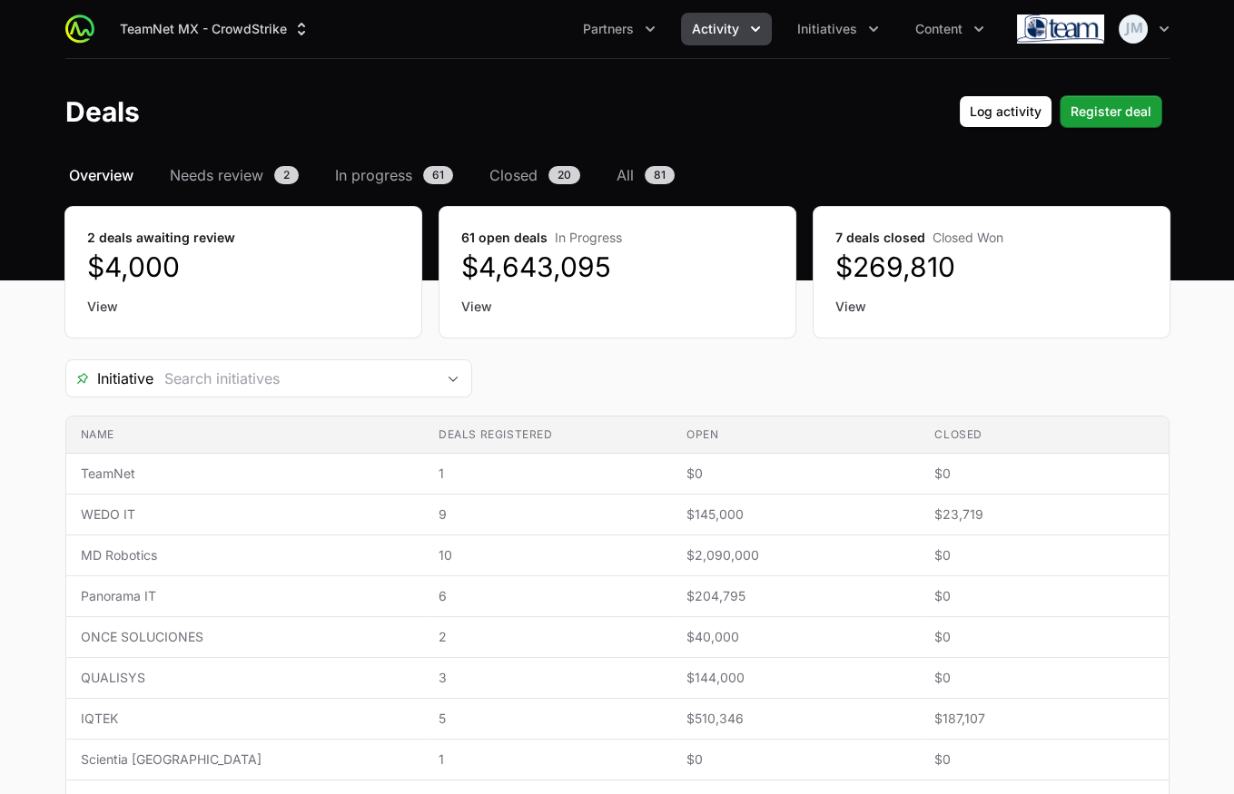
drag, startPoint x: 989, startPoint y: 270, endPoint x: 852, endPoint y: 263, distance: 137.2
click at [852, 263] on dd "$269,810" at bounding box center [991, 267] width 312 height 33
copy dd "269,810"
click at [971, 271] on dd "$269,810" at bounding box center [991, 267] width 312 height 33
drag, startPoint x: 956, startPoint y: 267, endPoint x: 855, endPoint y: 262, distance: 100.9
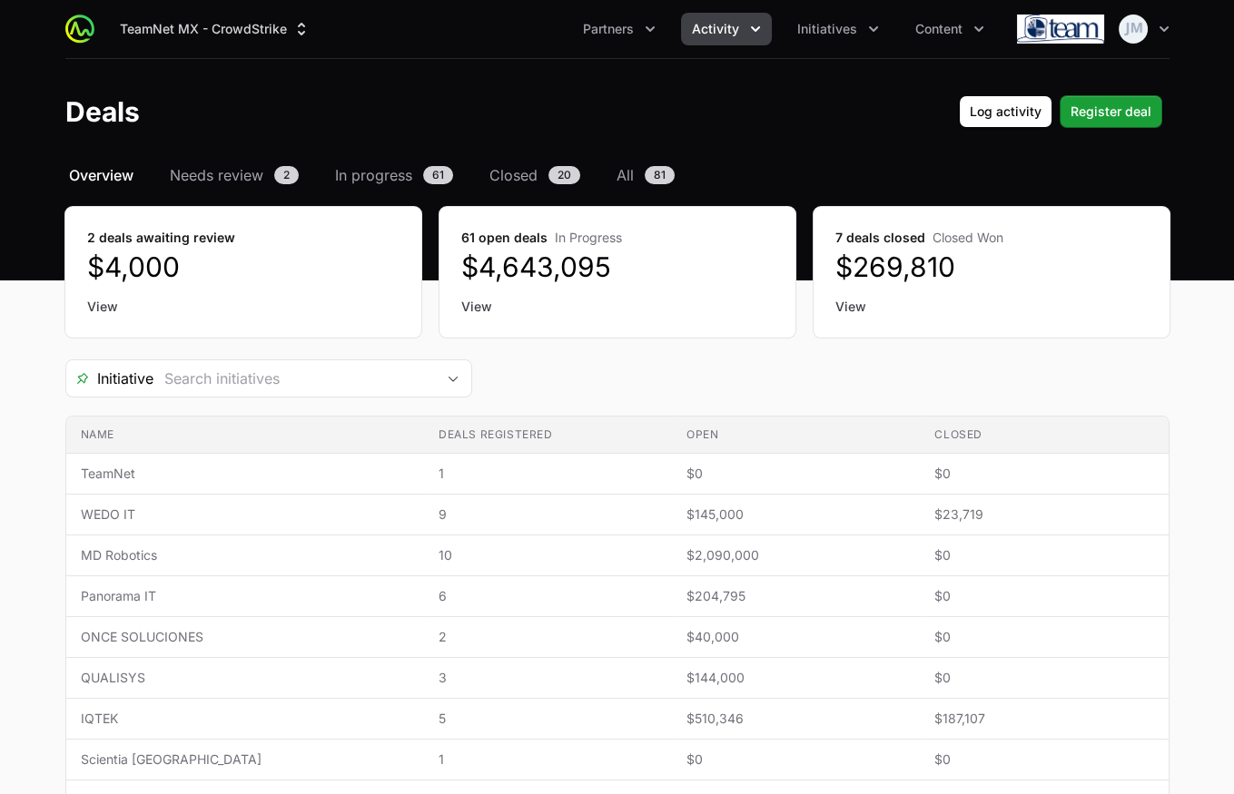
click at [855, 262] on dd "$269,810" at bounding box center [991, 267] width 312 height 33
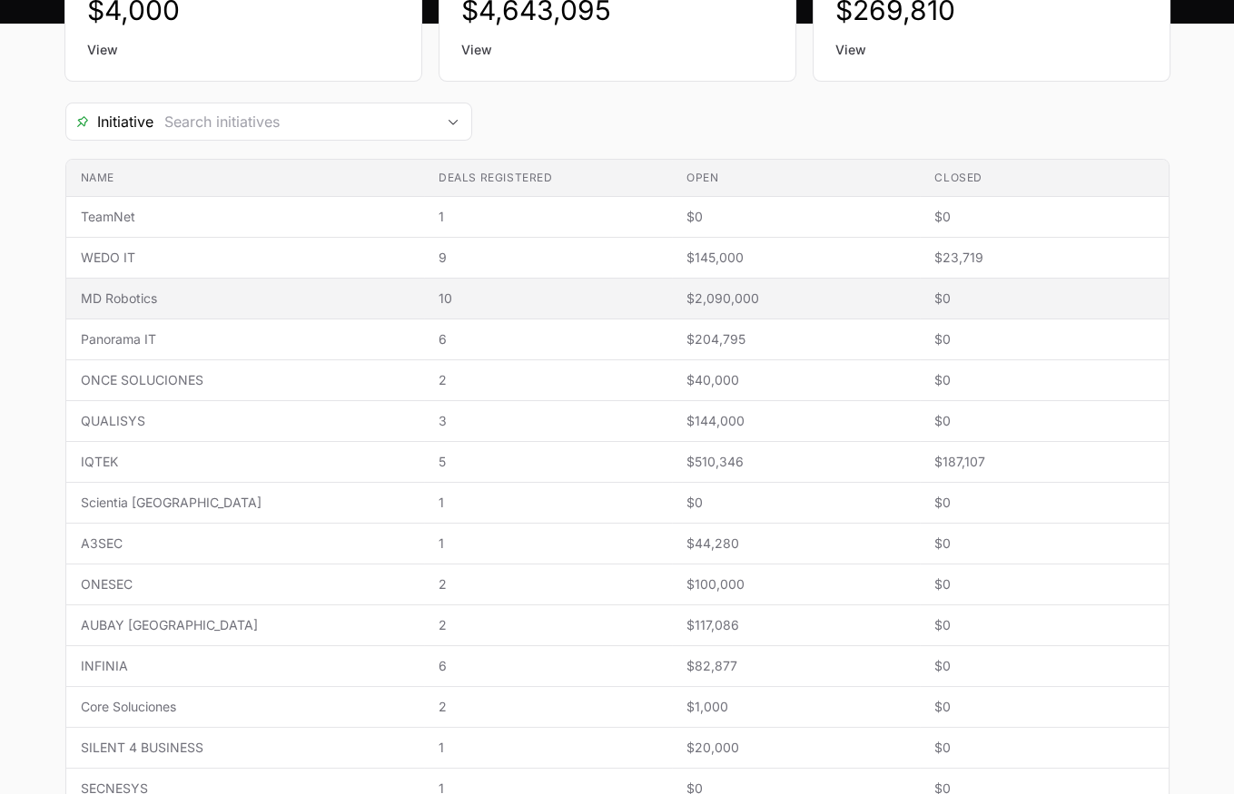
scroll to position [264, 0]
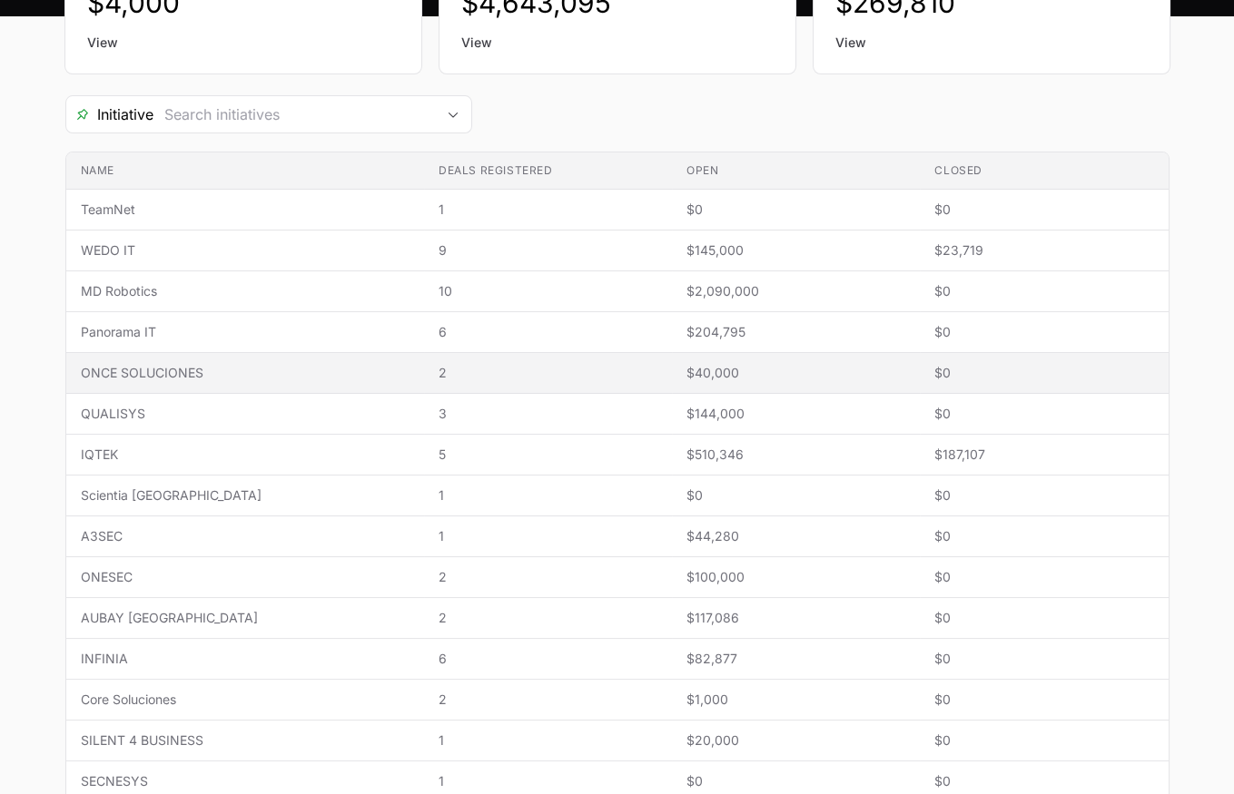
click at [279, 369] on span "ONCE SOLUCIONES" at bounding box center [245, 373] width 329 height 18
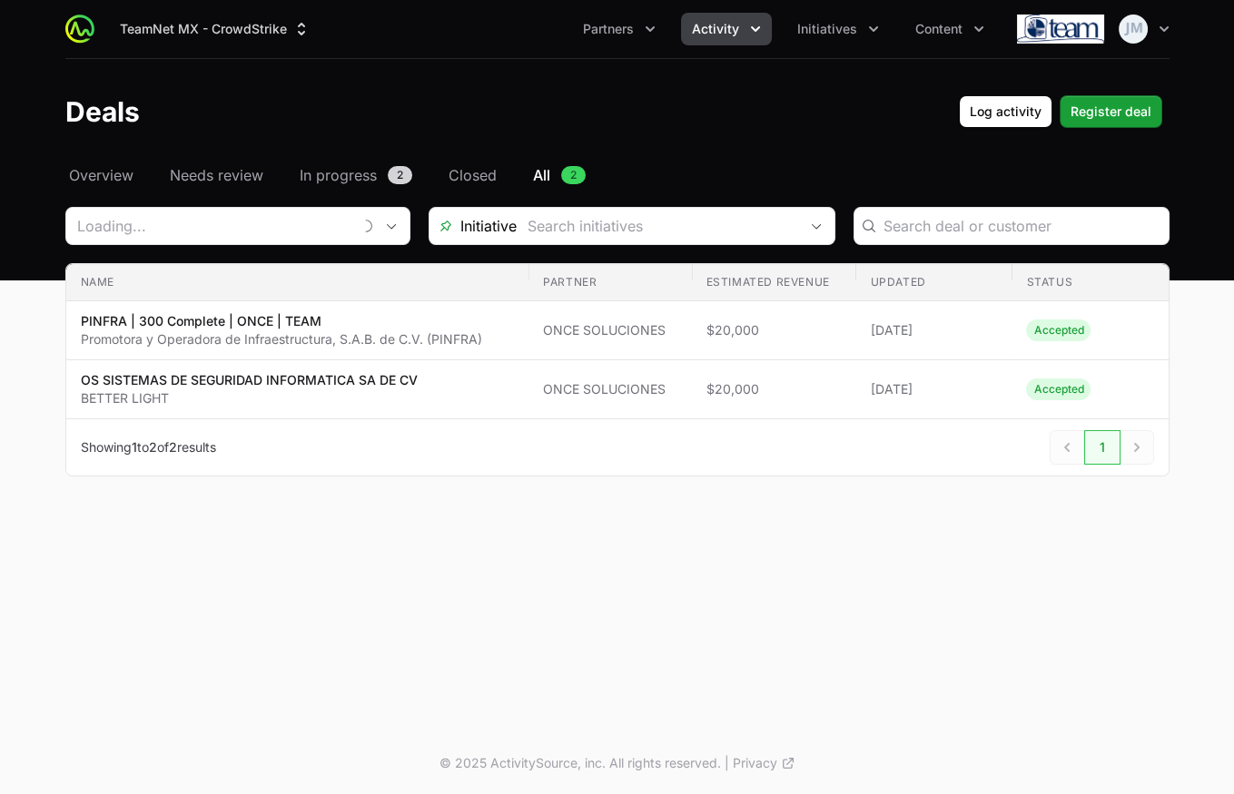
type input "ONCE SOLUCIONES"
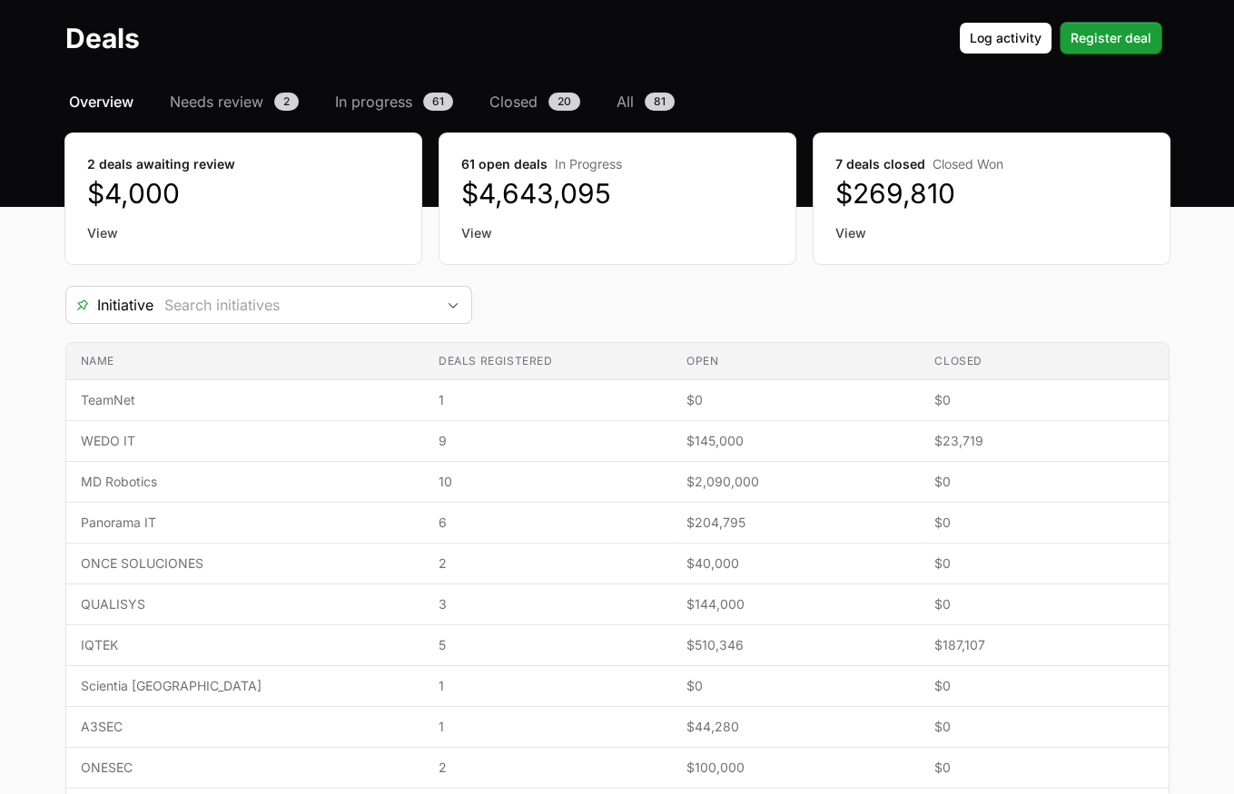
scroll to position [67, 0]
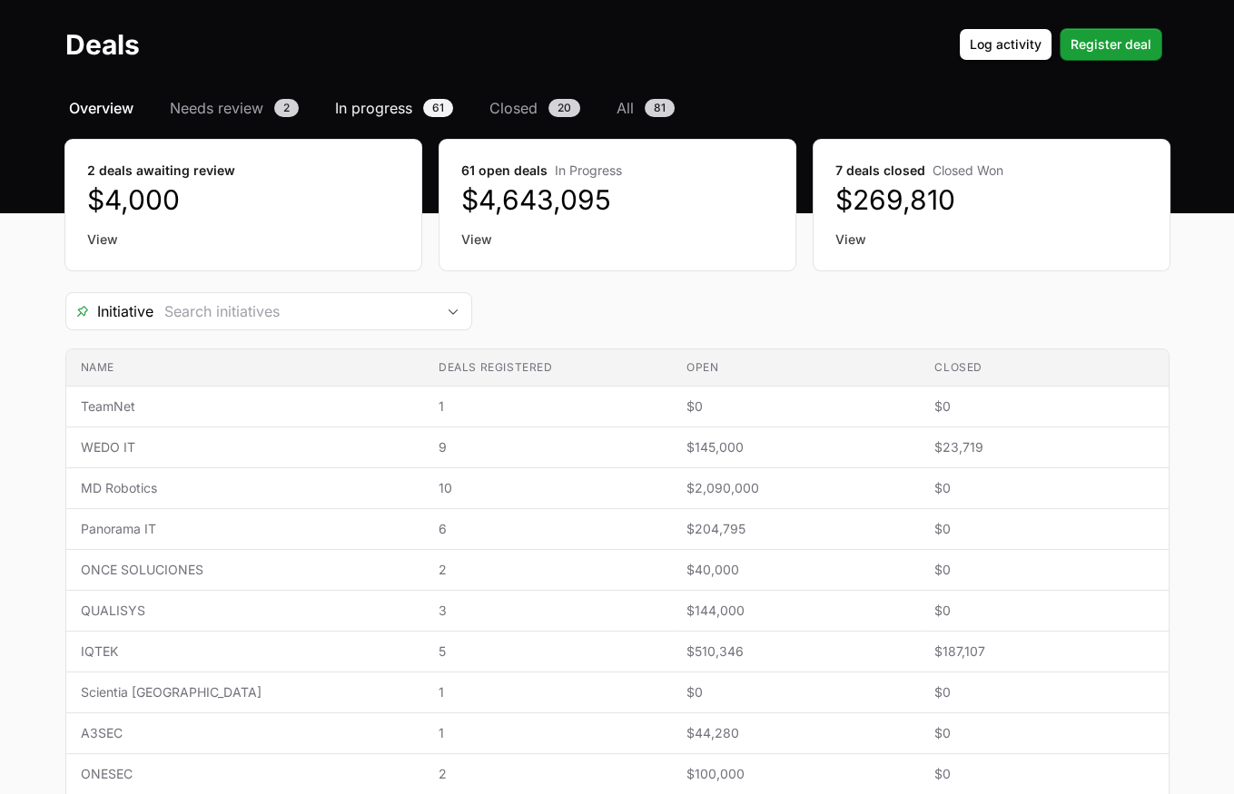
click at [371, 104] on span "In progress" at bounding box center [373, 108] width 77 height 22
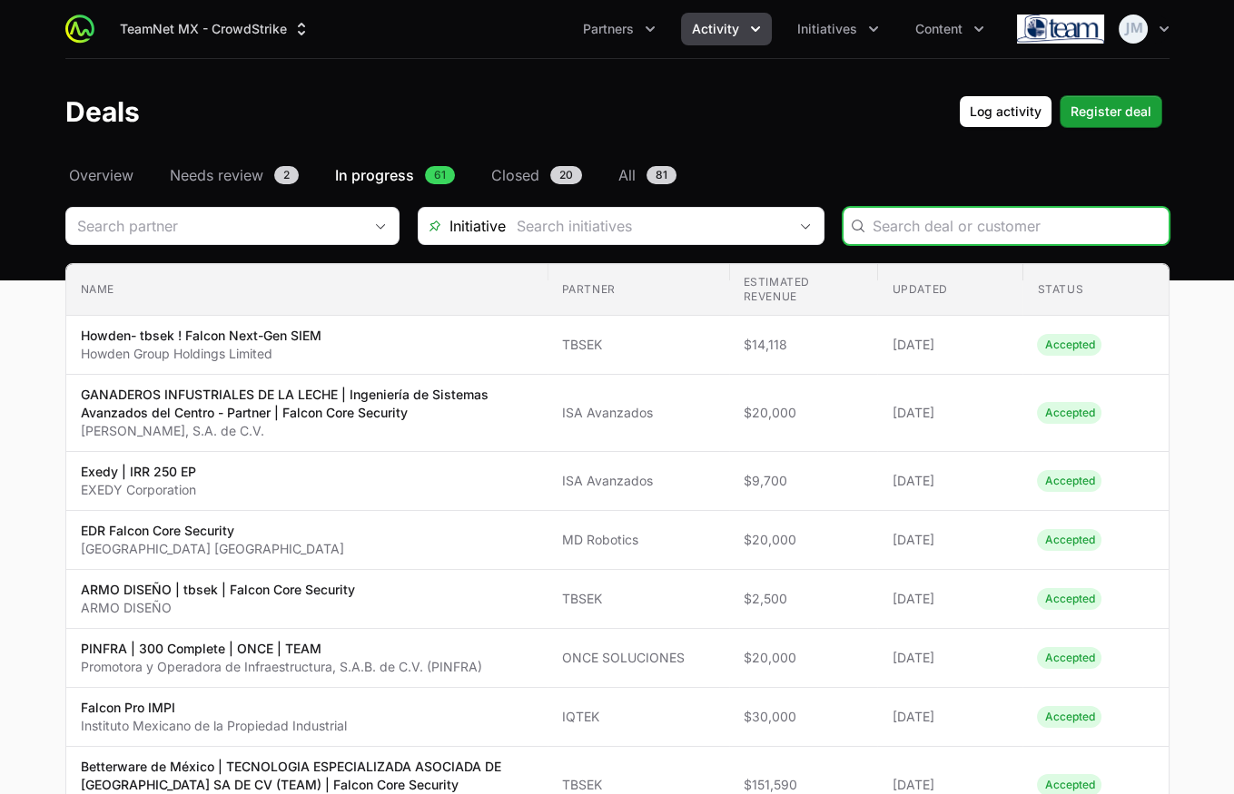
click at [909, 221] on input "Deals Filters" at bounding box center [1014, 226] width 285 height 22
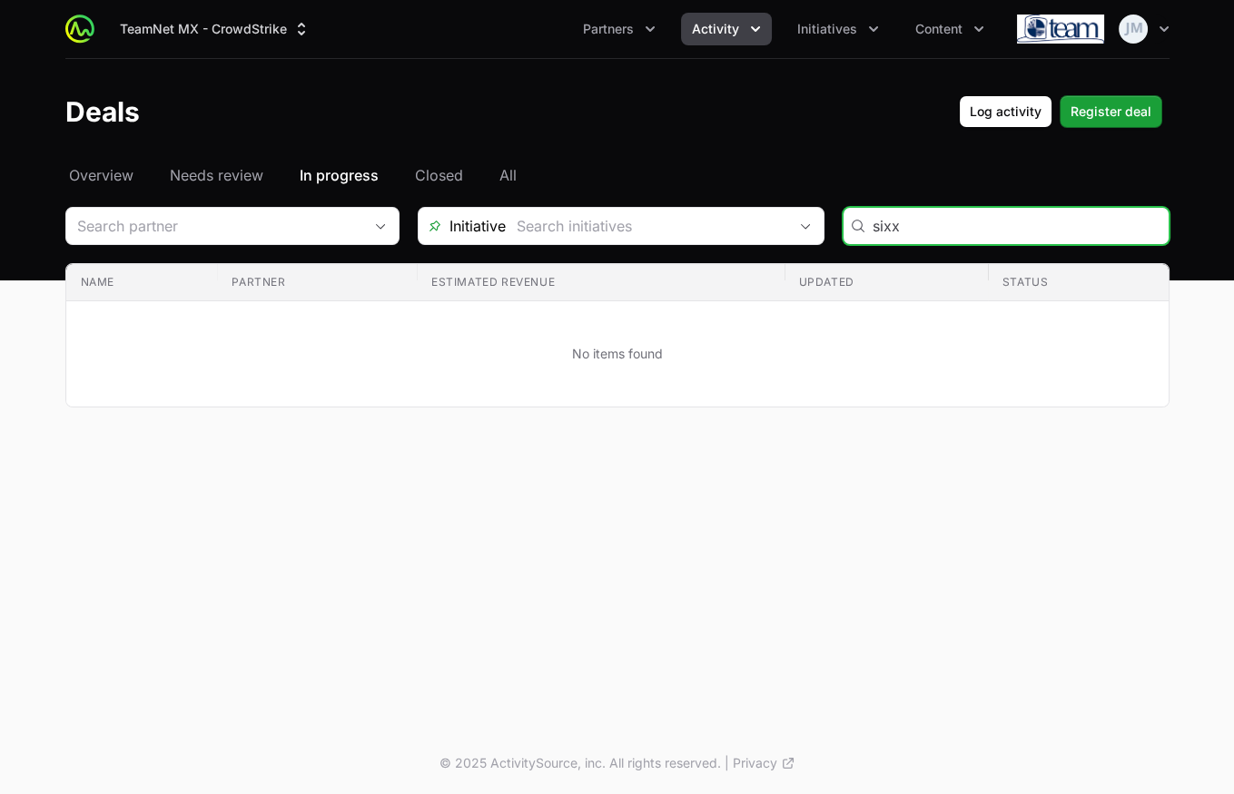
type input "sixx"
